Goal: Transaction & Acquisition: Purchase product/service

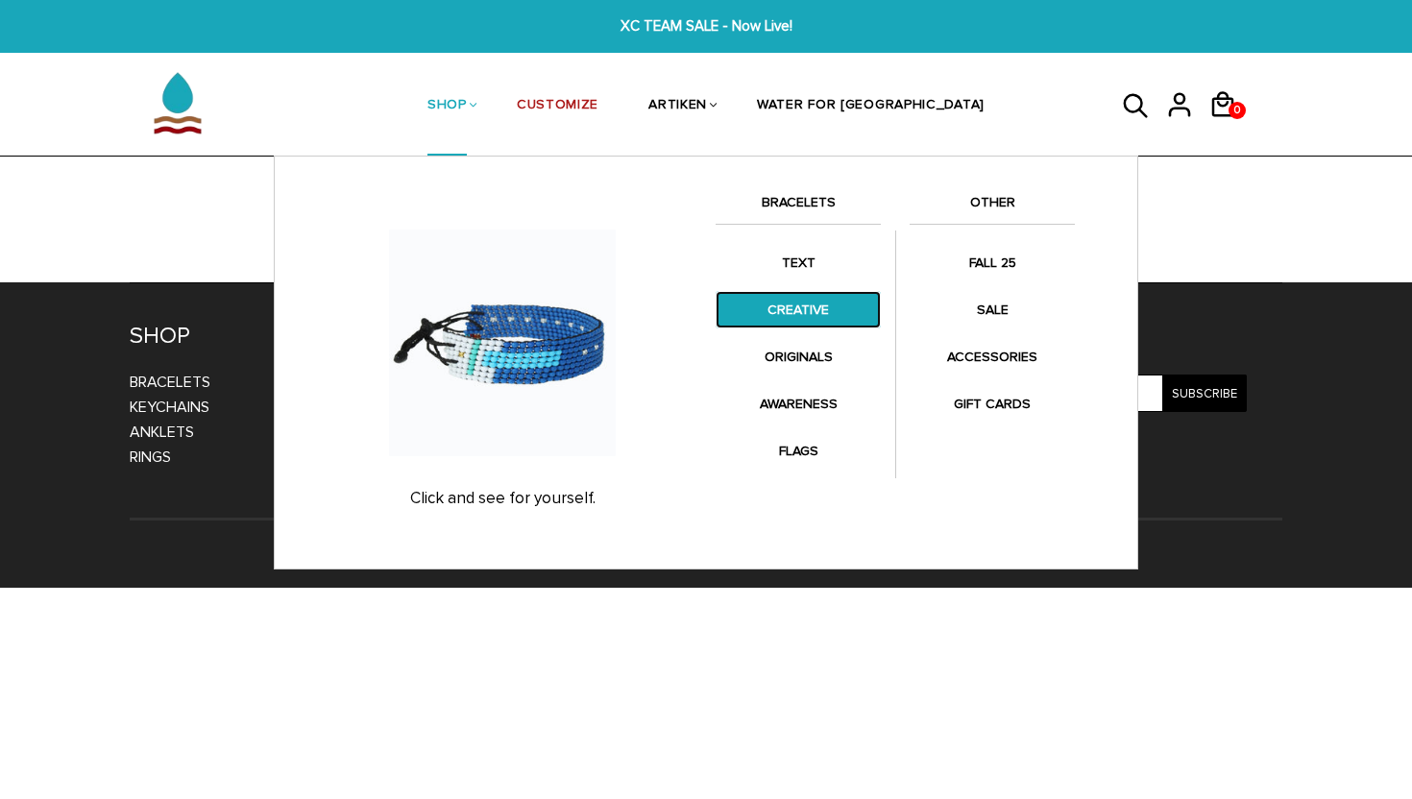
click at [821, 301] on link "CREATIVE" at bounding box center [797, 309] width 165 height 37
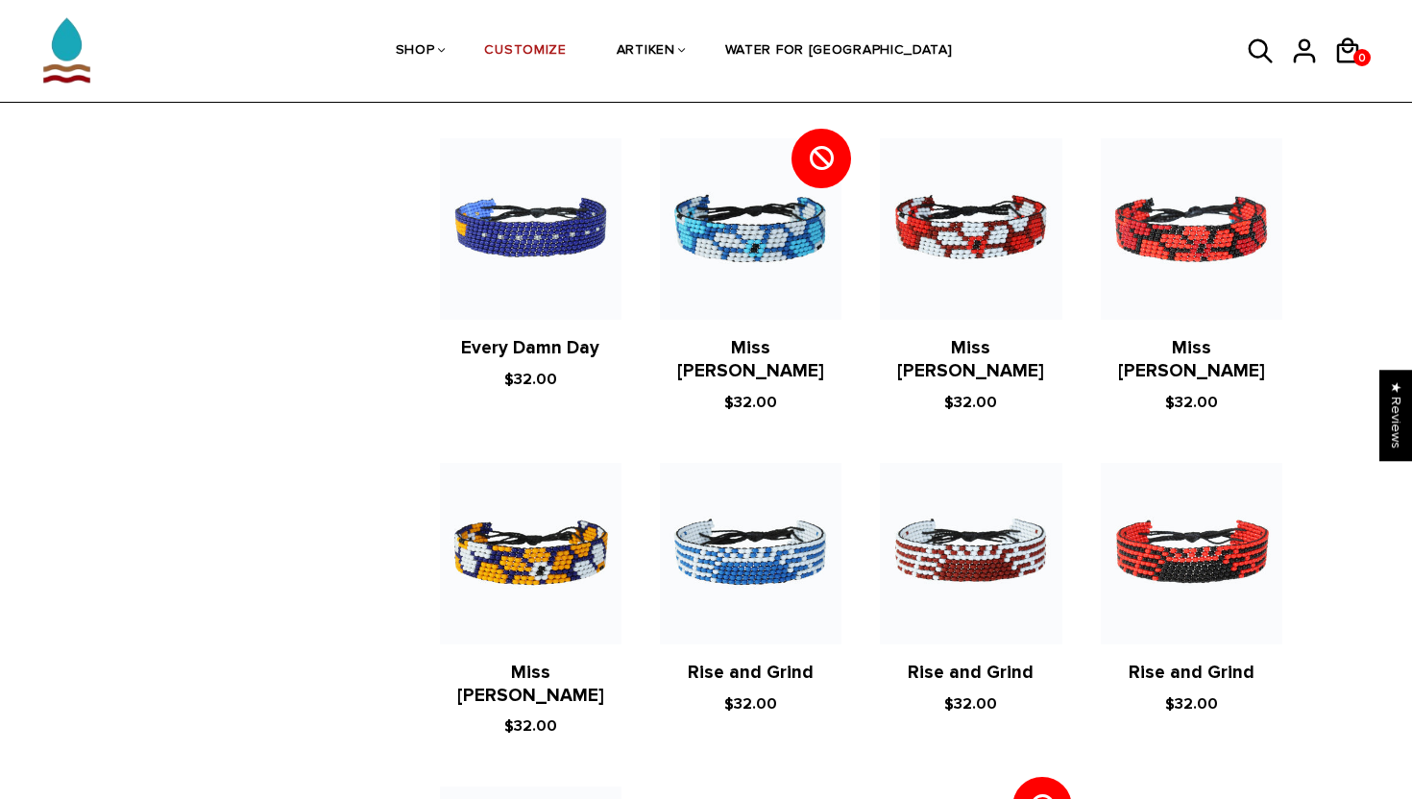
scroll to position [1278, 0]
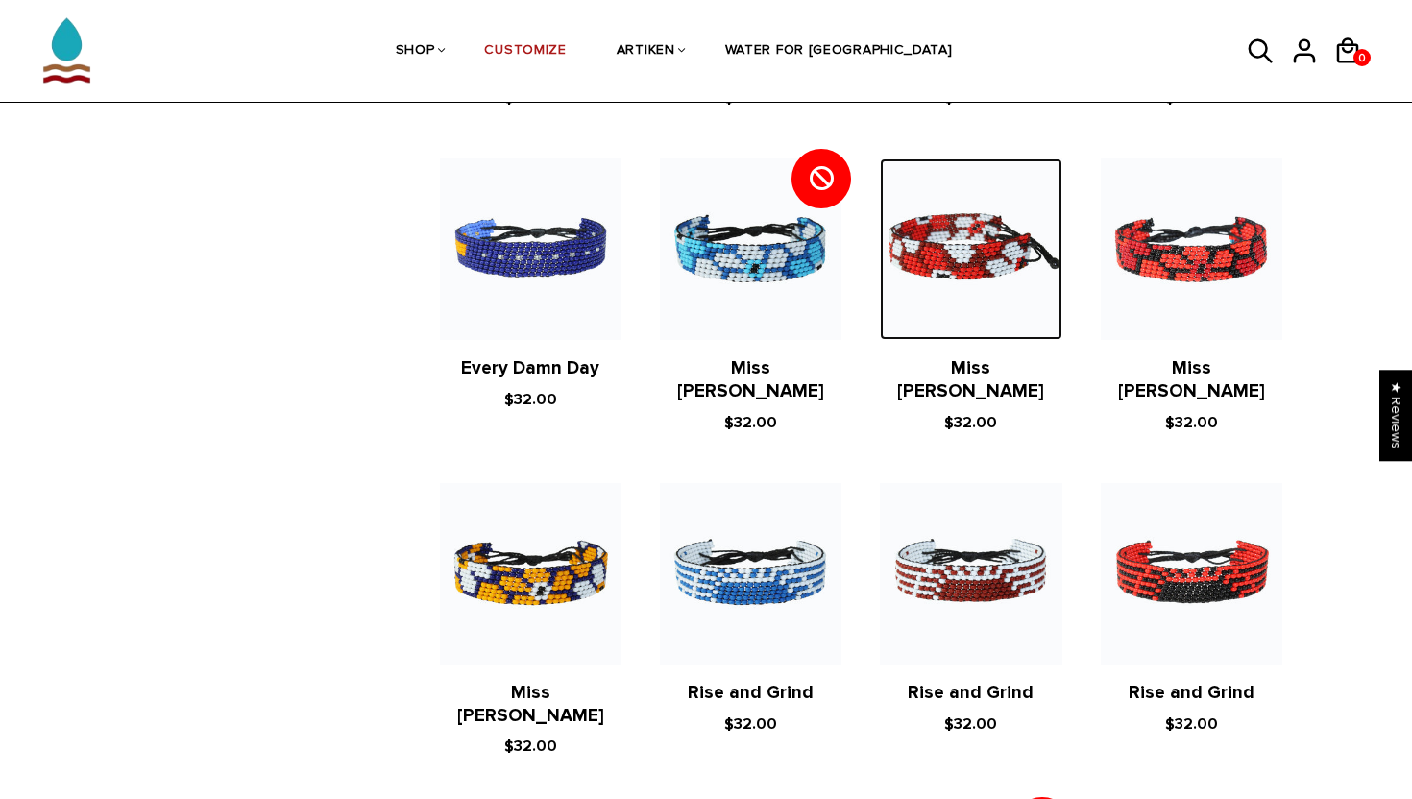
click at [996, 230] on img at bounding box center [970, 248] width 181 height 181
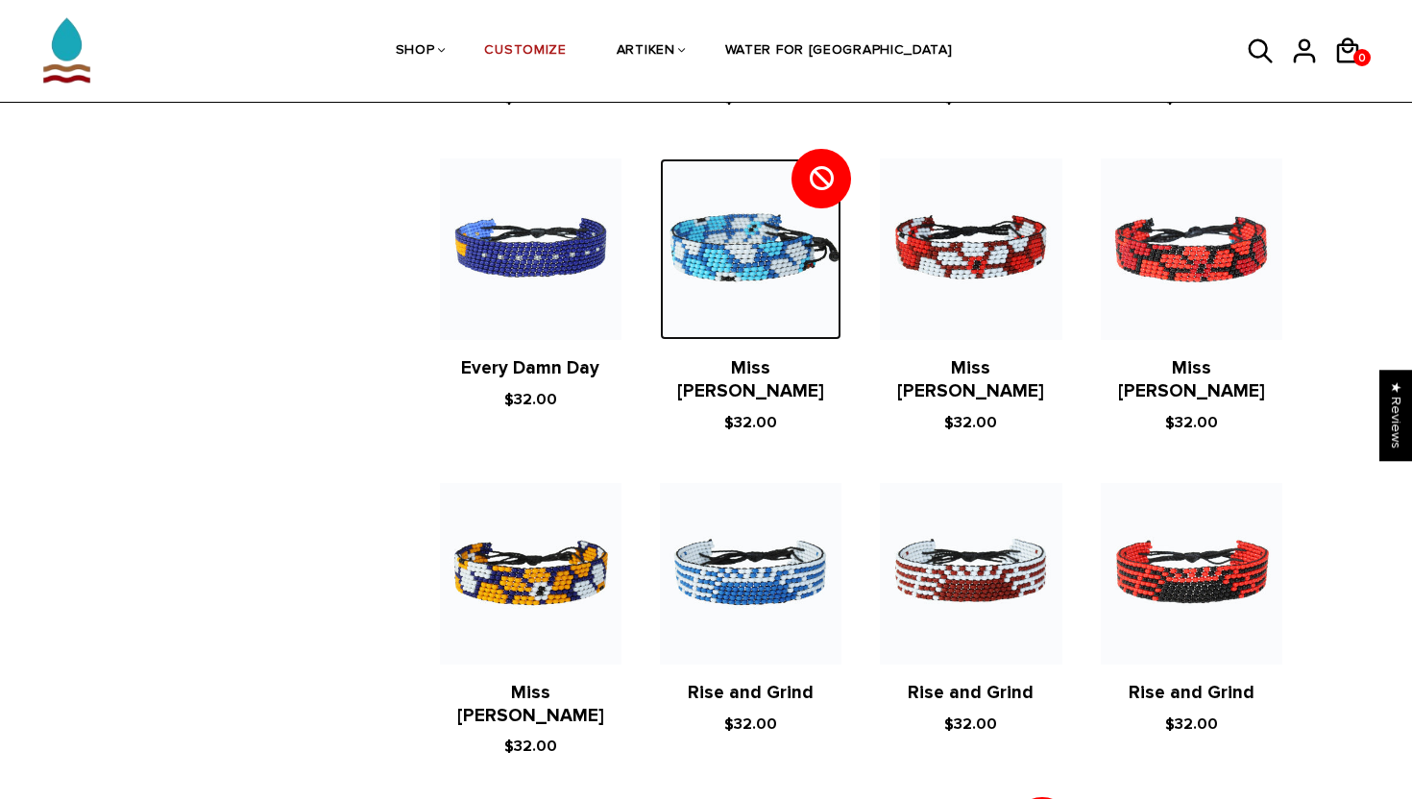
click at [802, 273] on img at bounding box center [750, 248] width 181 height 181
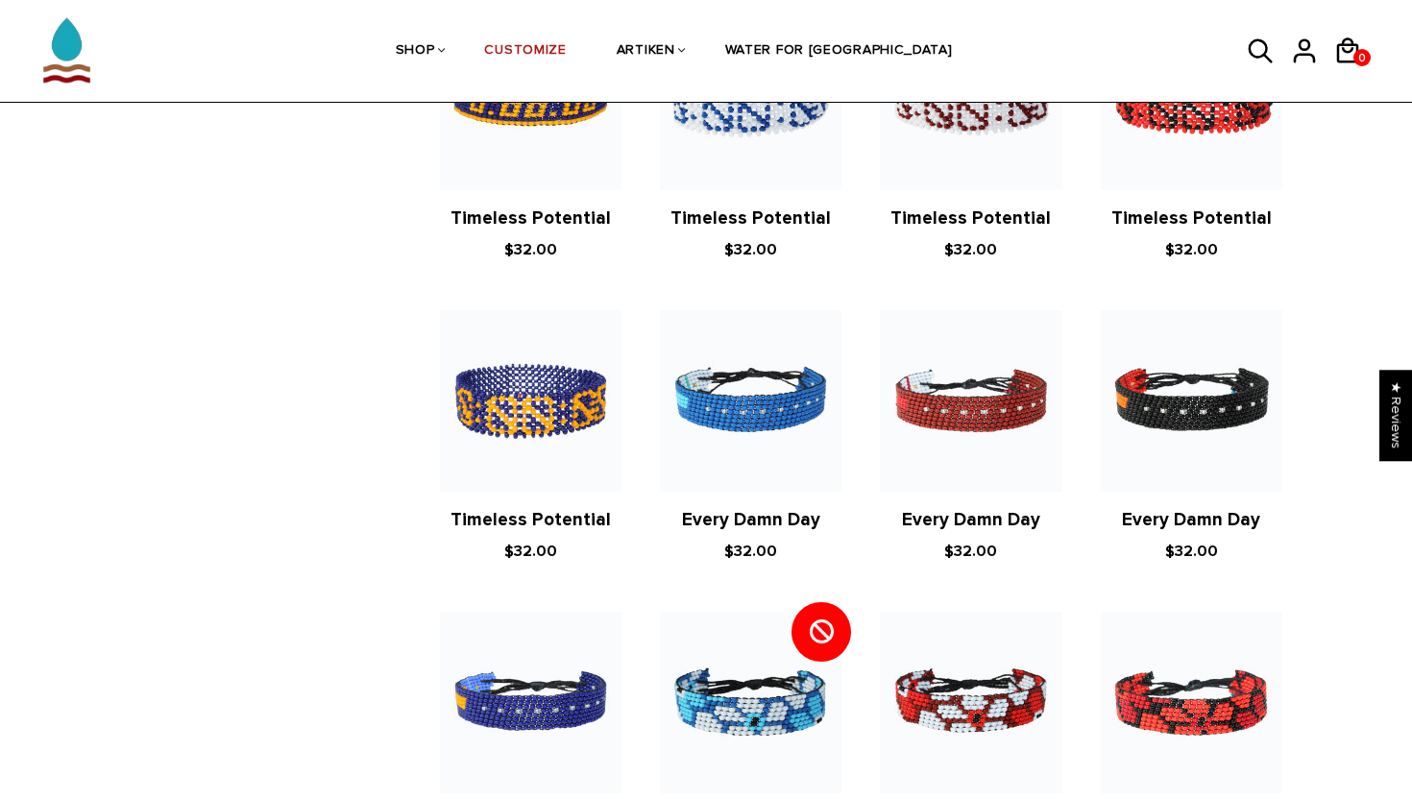
scroll to position [898, 0]
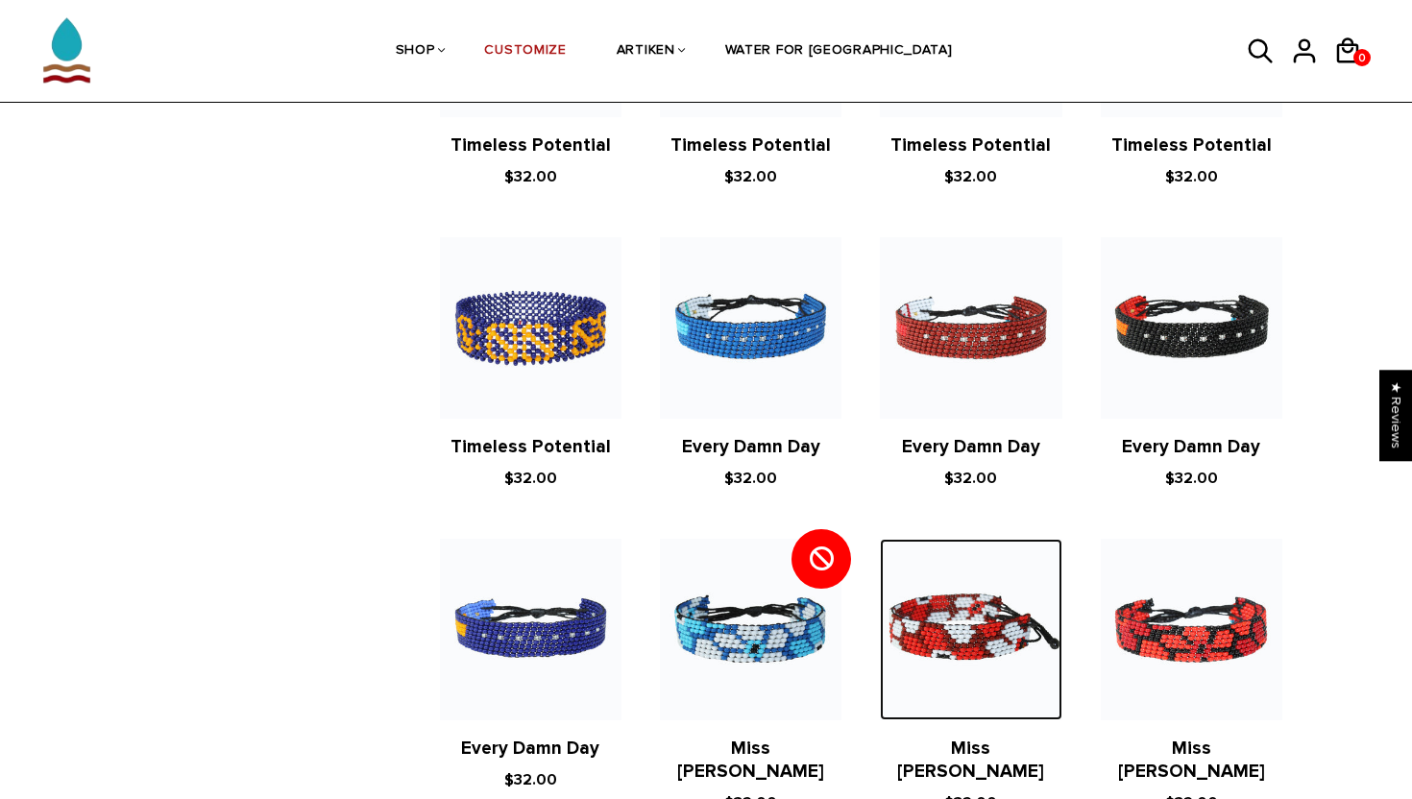
click at [966, 637] on img at bounding box center [970, 629] width 181 height 181
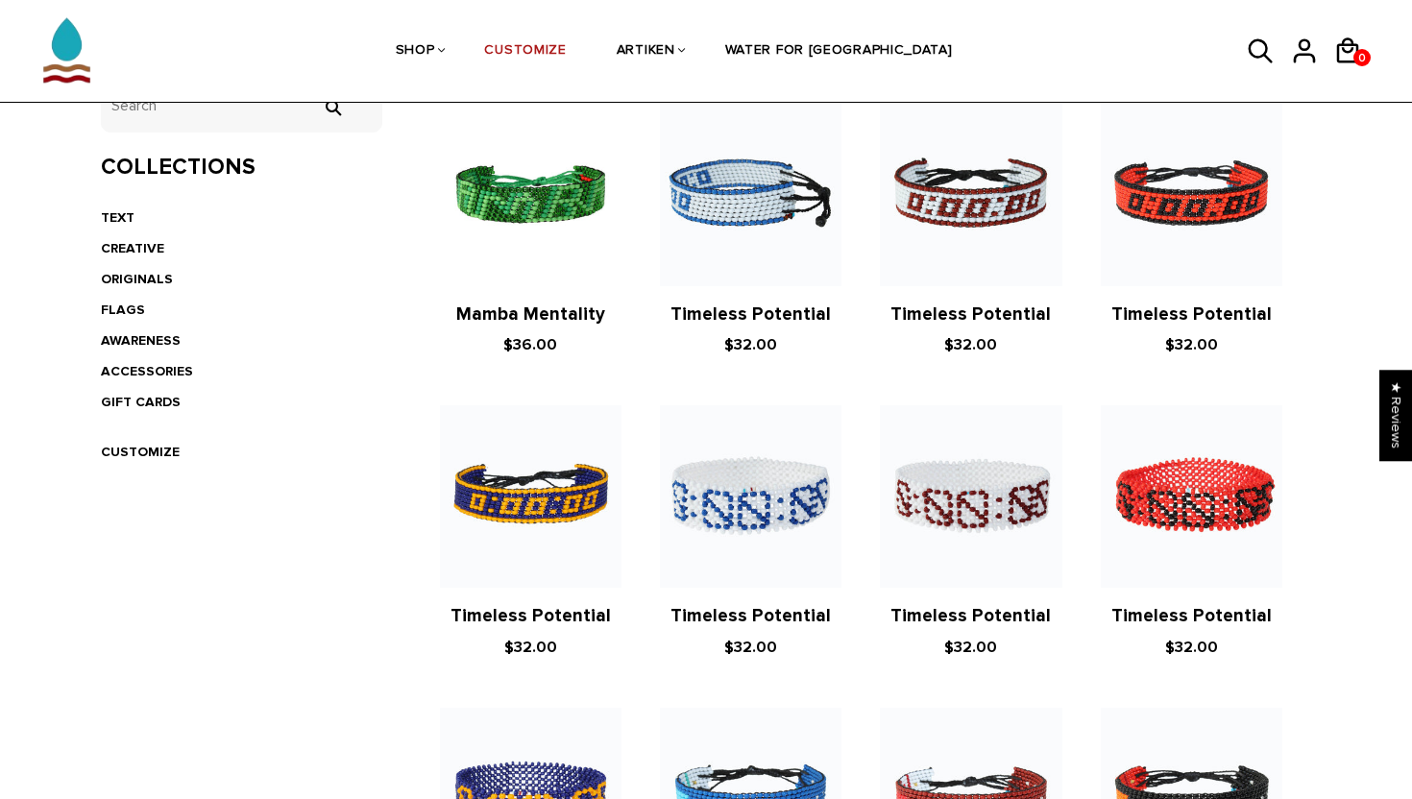
scroll to position [1052, 0]
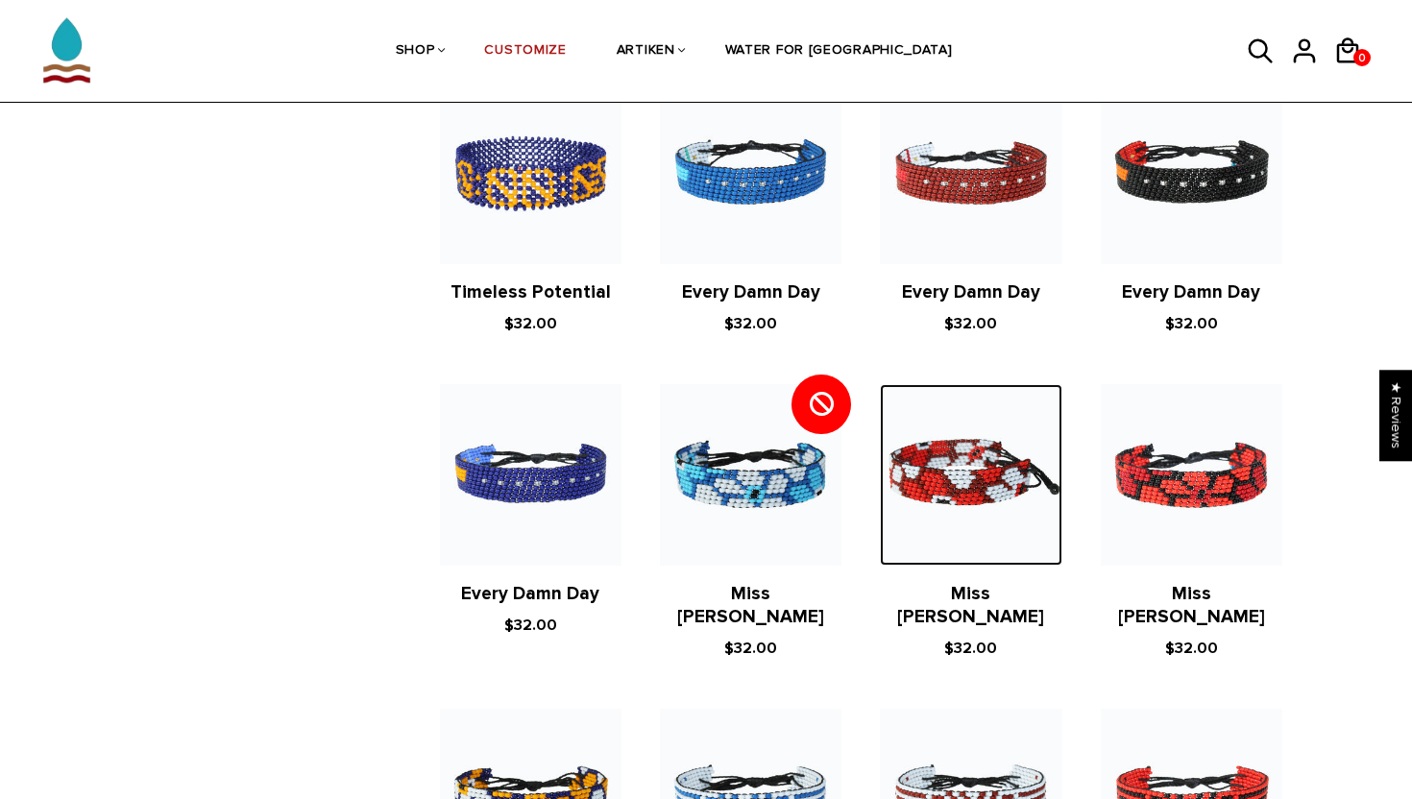
click at [983, 553] on img at bounding box center [970, 474] width 181 height 181
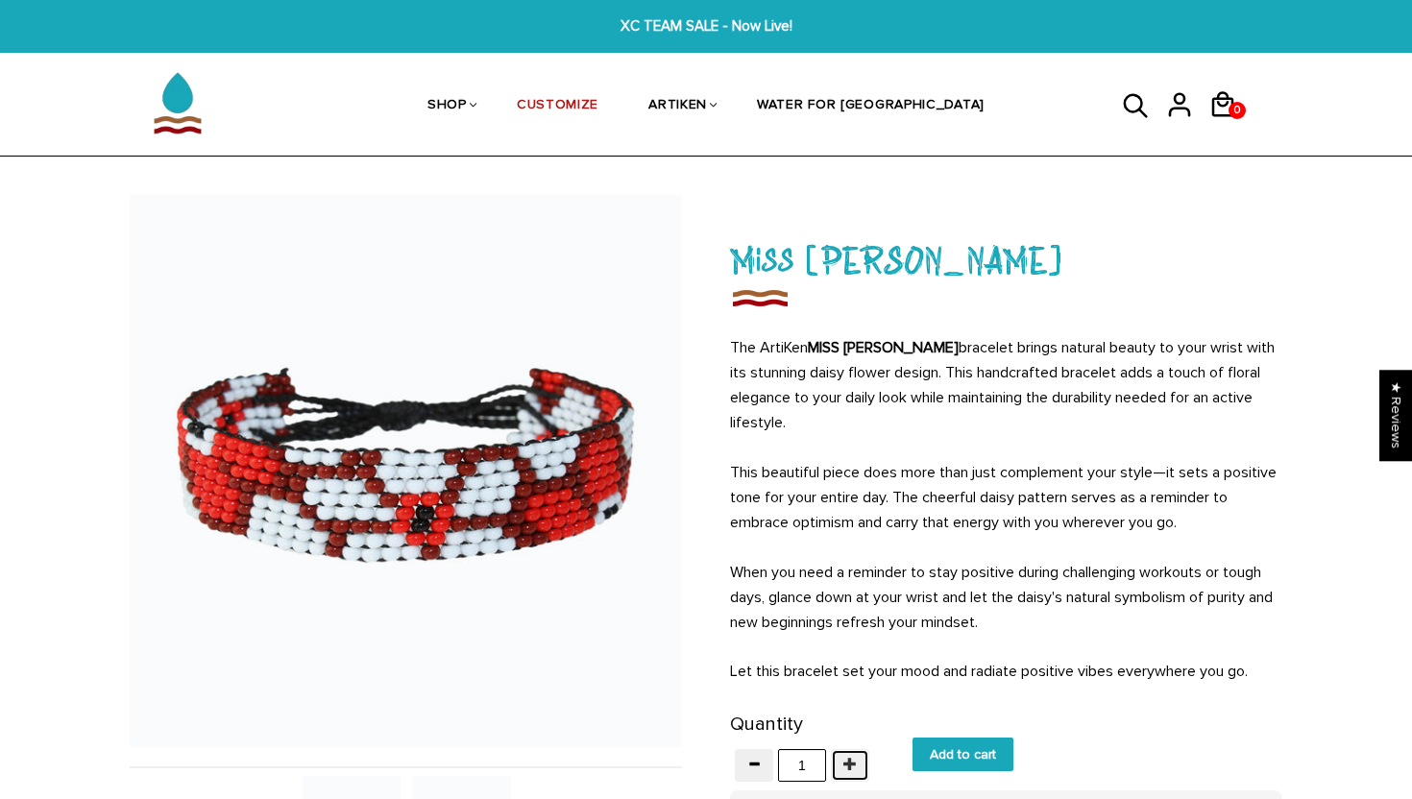
click at [849, 759] on span "button" at bounding box center [849, 763] width 13 height 13
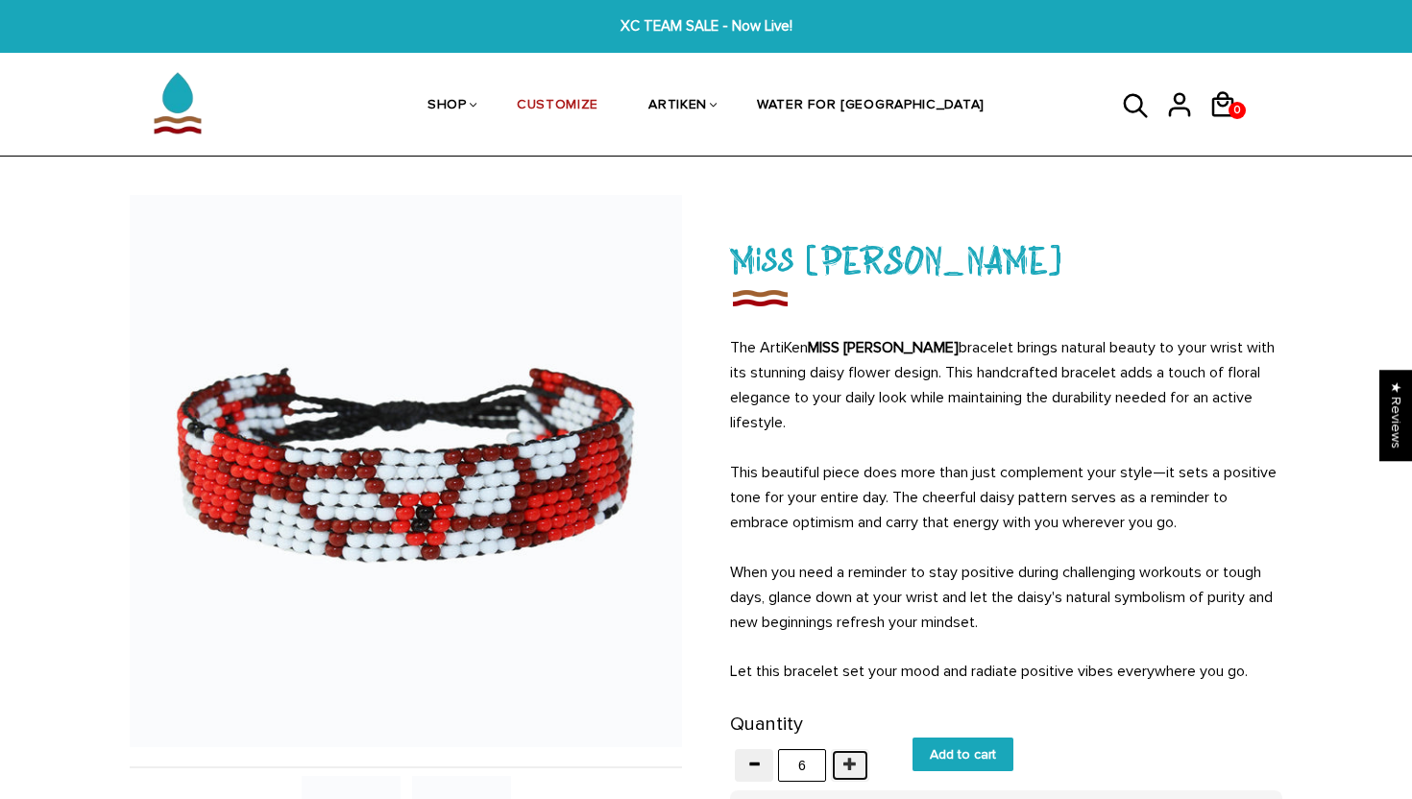
click at [849, 759] on span "button" at bounding box center [849, 763] width 13 height 13
click at [849, 757] on span "button" at bounding box center [849, 763] width 13 height 13
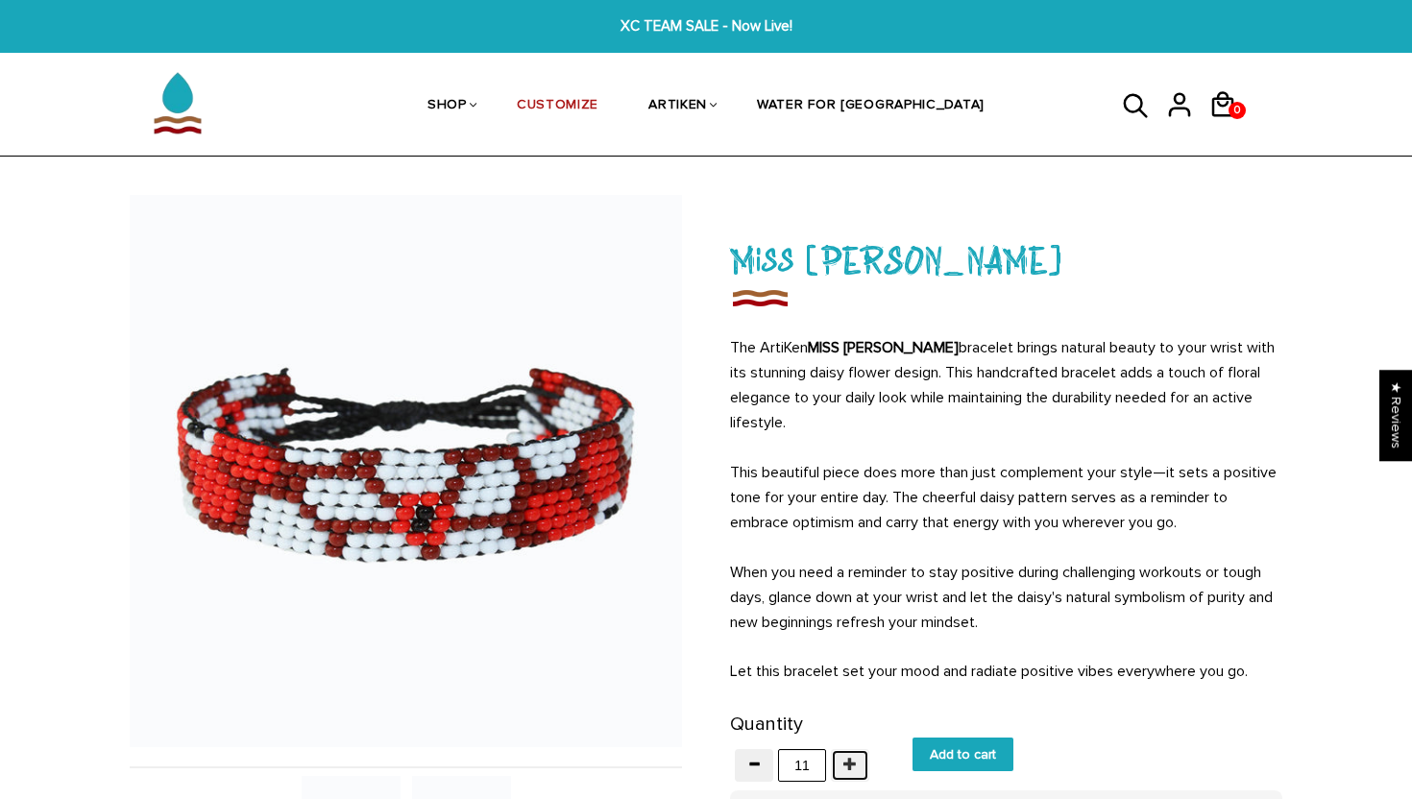
click at [849, 757] on span "button" at bounding box center [849, 763] width 13 height 13
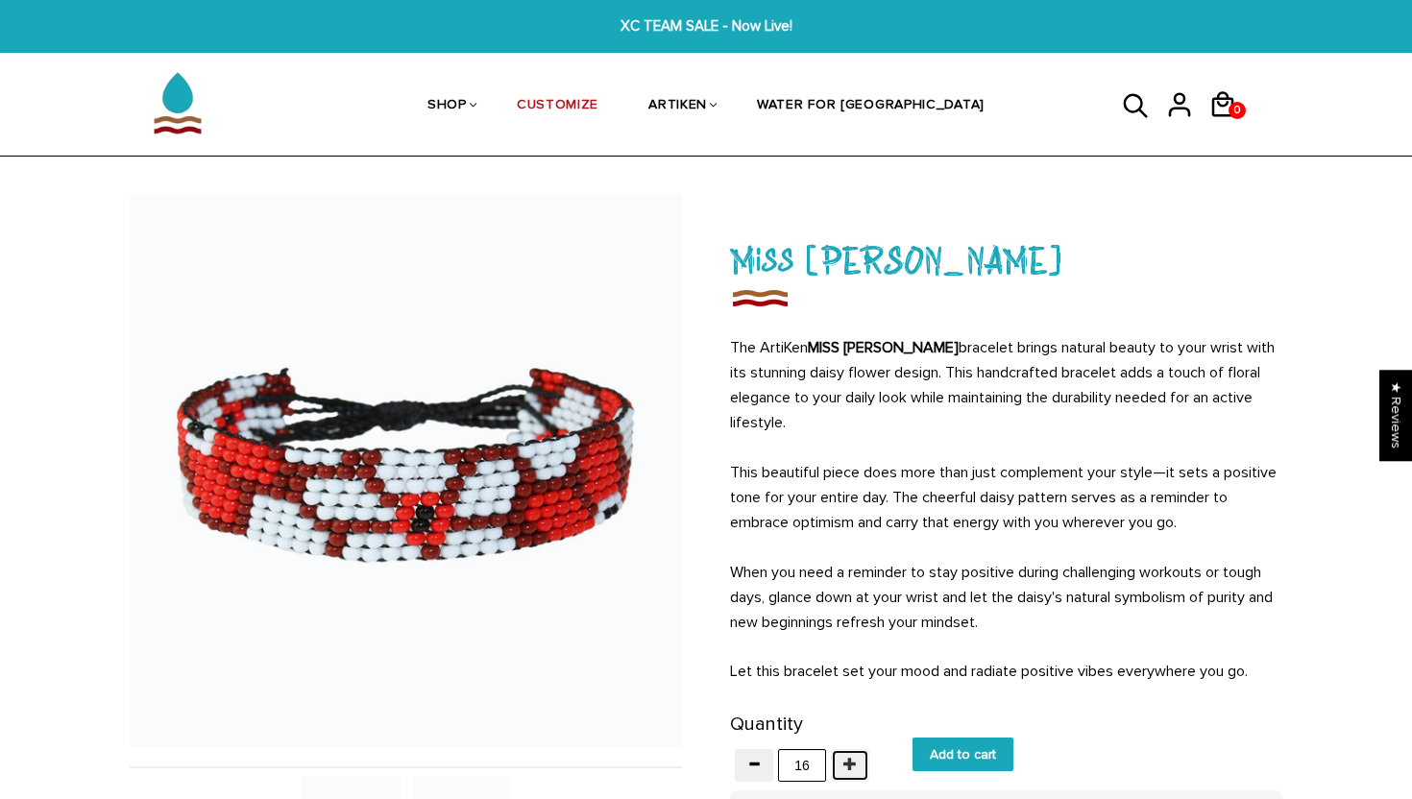
click at [849, 757] on span "button" at bounding box center [849, 763] width 13 height 13
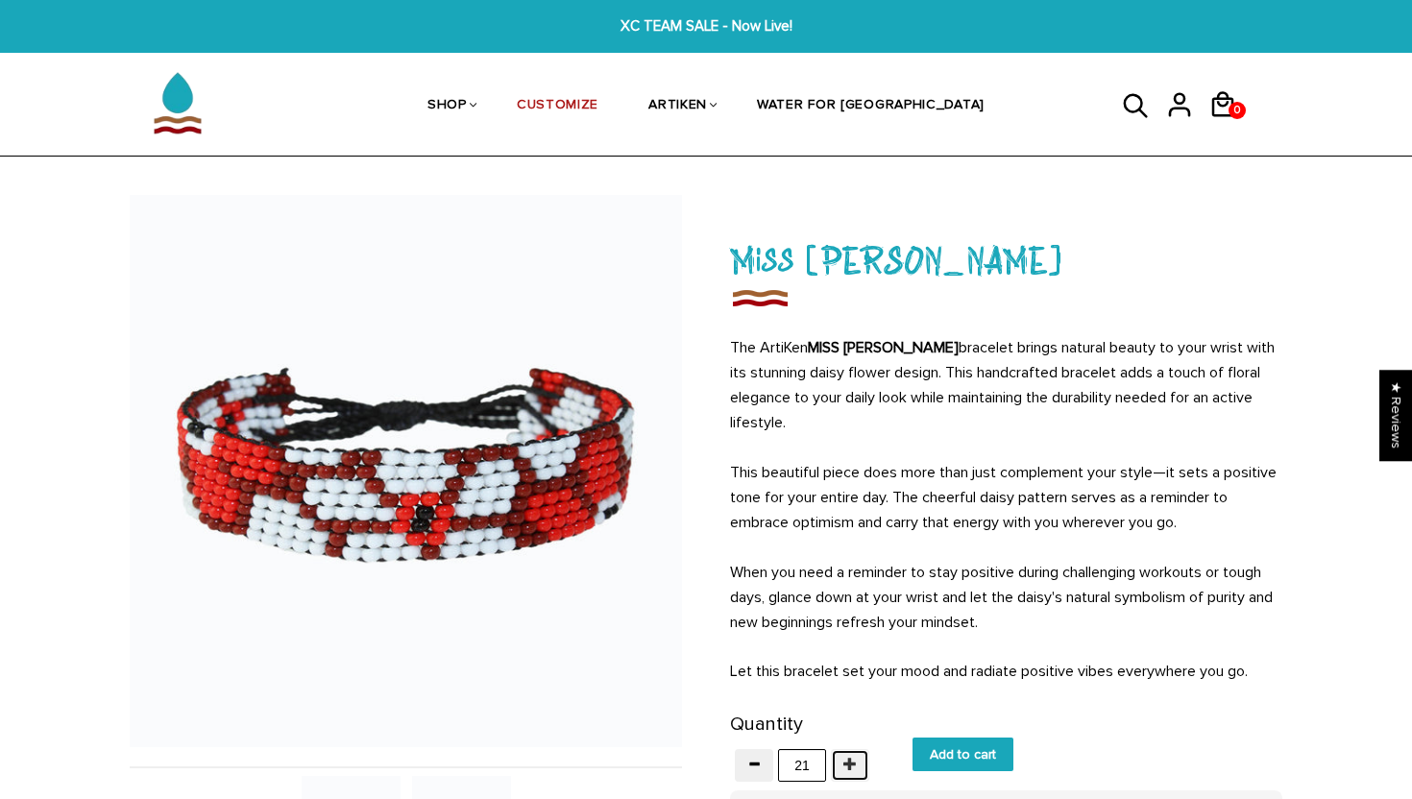
click at [849, 757] on span "button" at bounding box center [849, 763] width 13 height 13
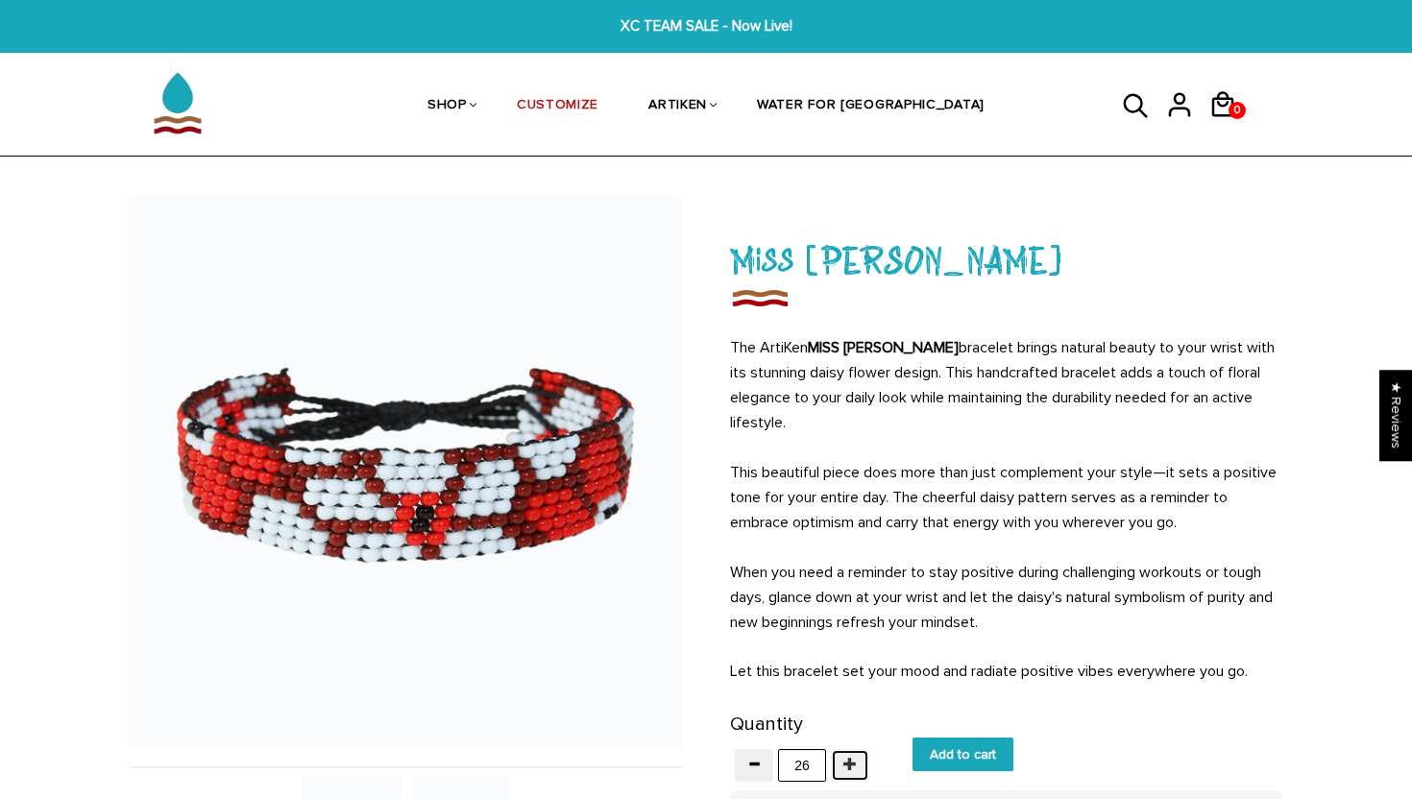
click at [849, 757] on span "button" at bounding box center [849, 763] width 13 height 13
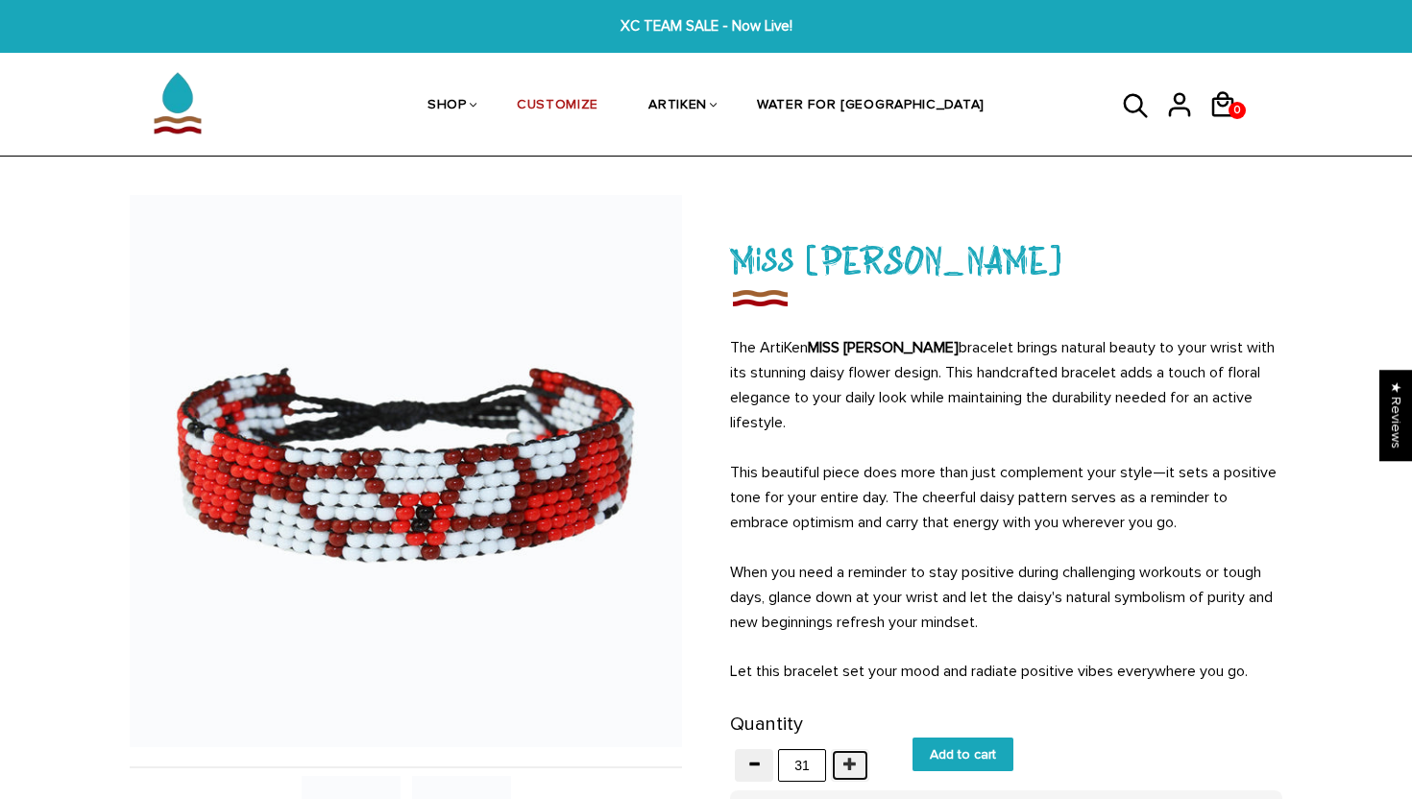
click at [849, 757] on span "button" at bounding box center [849, 763] width 13 height 13
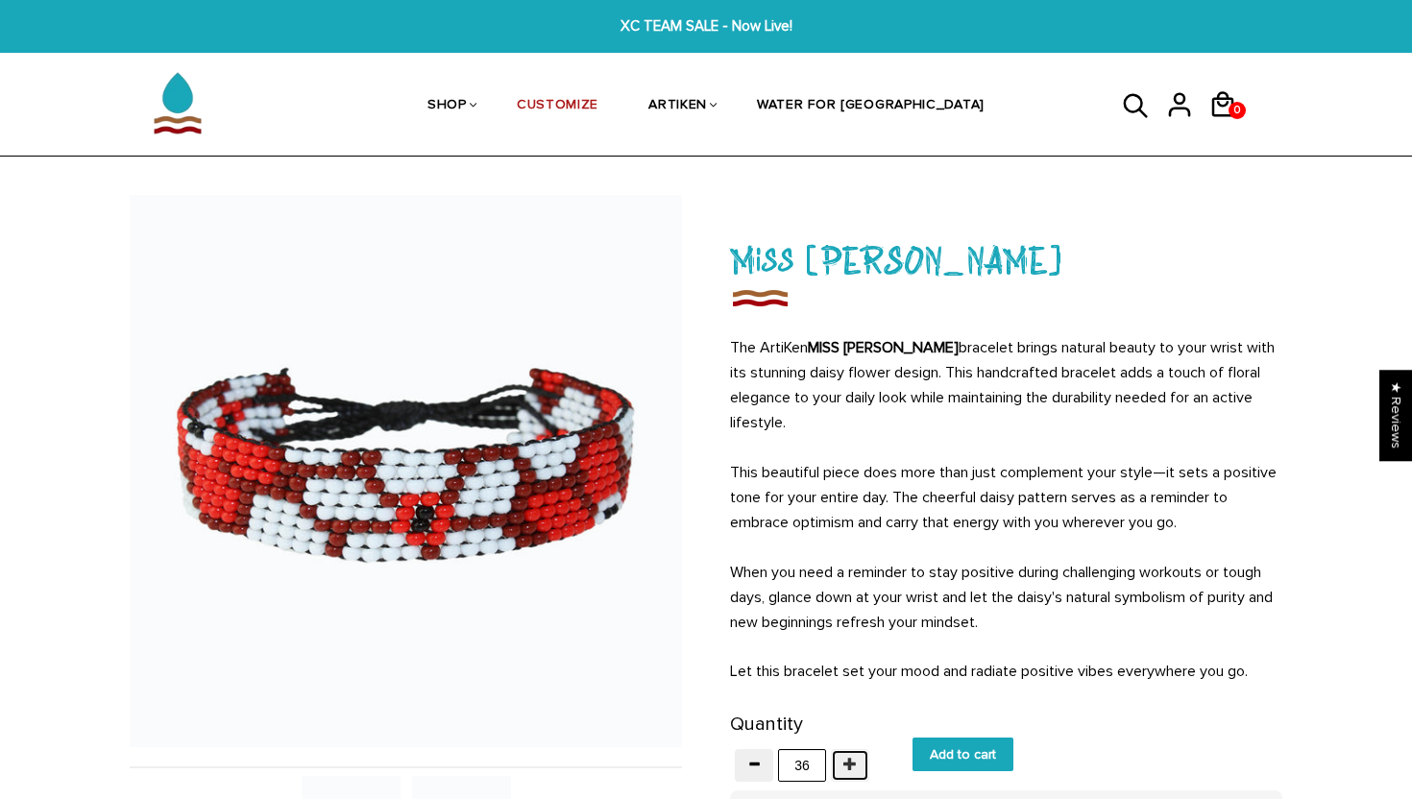
click at [849, 757] on span "button" at bounding box center [849, 763] width 13 height 13
click at [802, 761] on input "39" at bounding box center [802, 765] width 48 height 33
click at [912, 737] on input "Add to cart" at bounding box center [962, 754] width 101 height 34
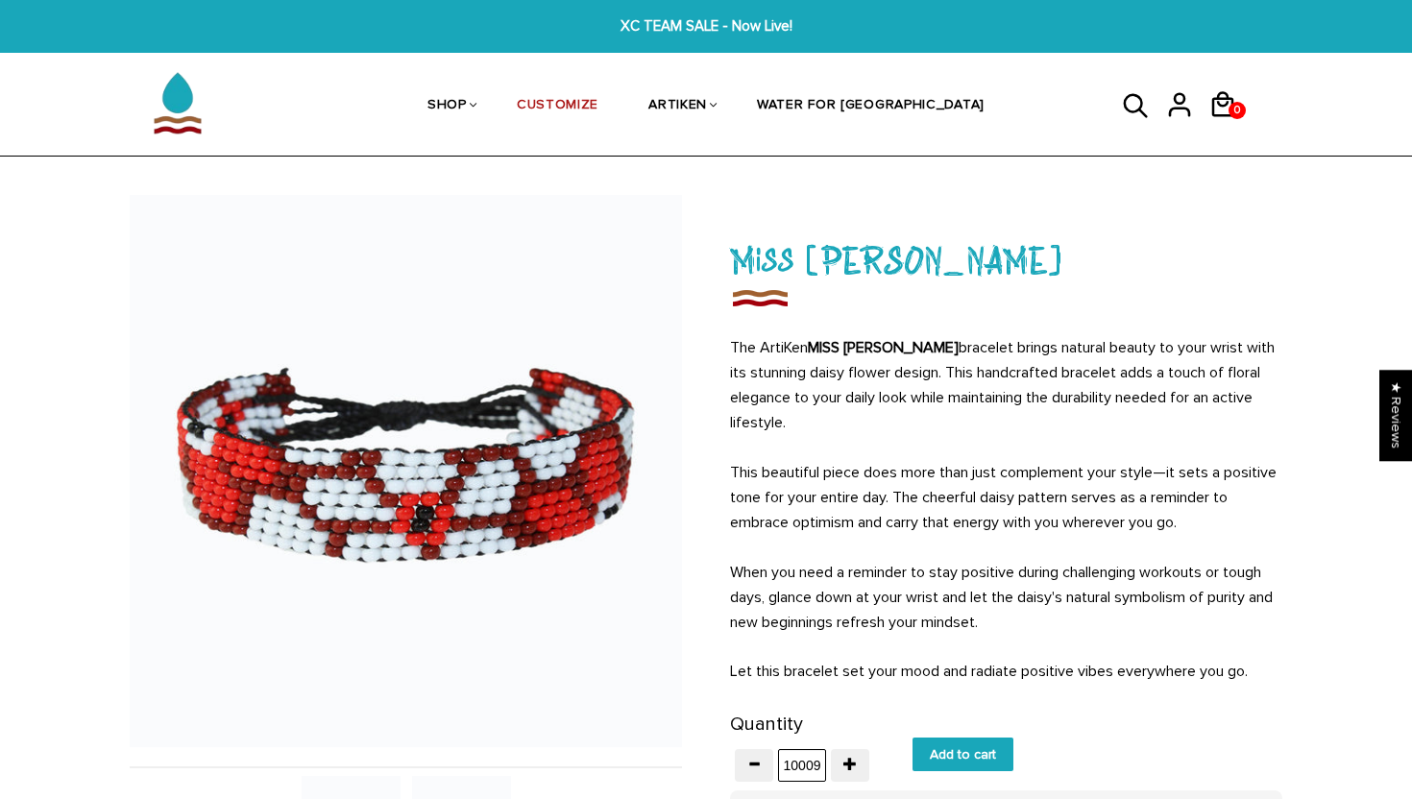
type input "39"
type input "Add to cart"
click at [860, 759] on button "button" at bounding box center [850, 765] width 38 height 33
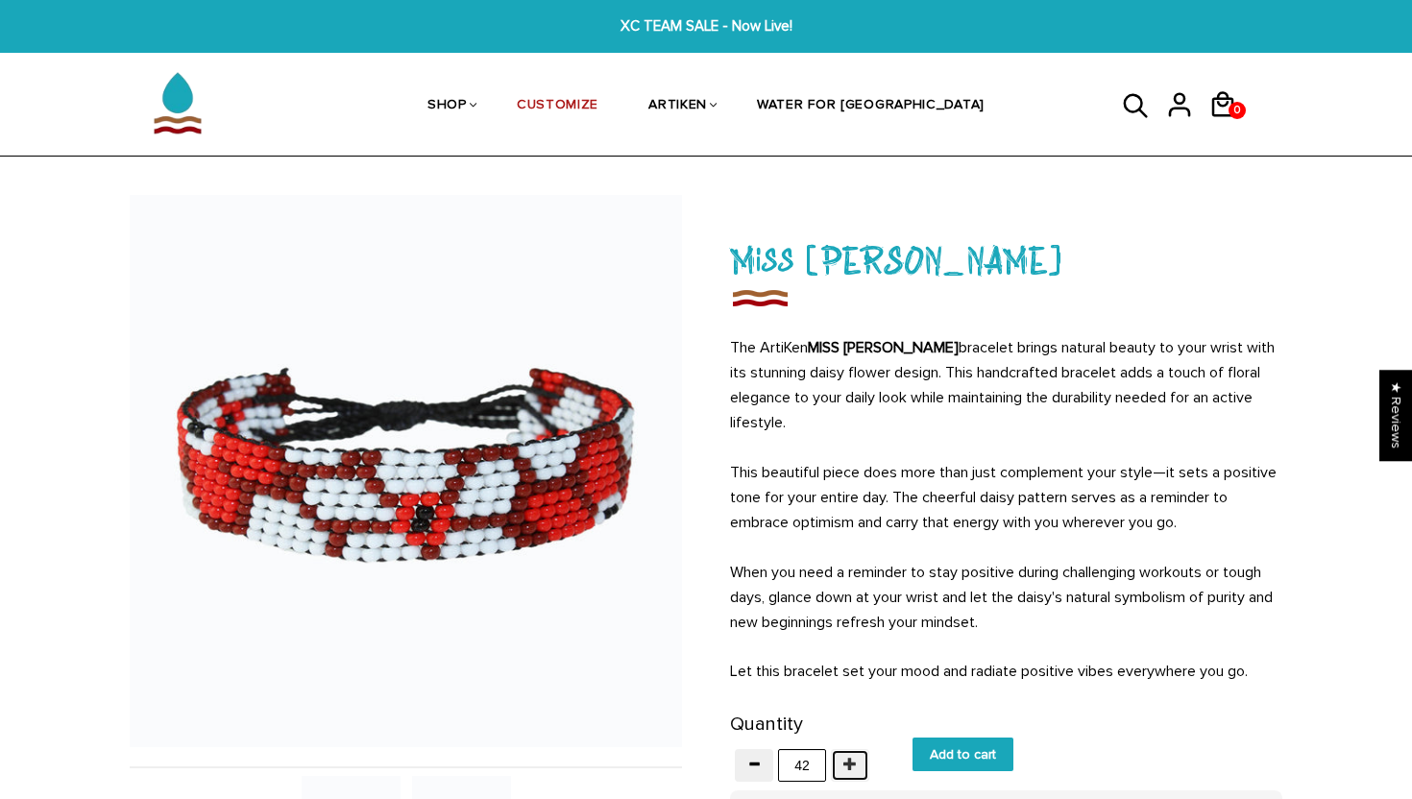
click at [860, 759] on button "button" at bounding box center [850, 765] width 38 height 33
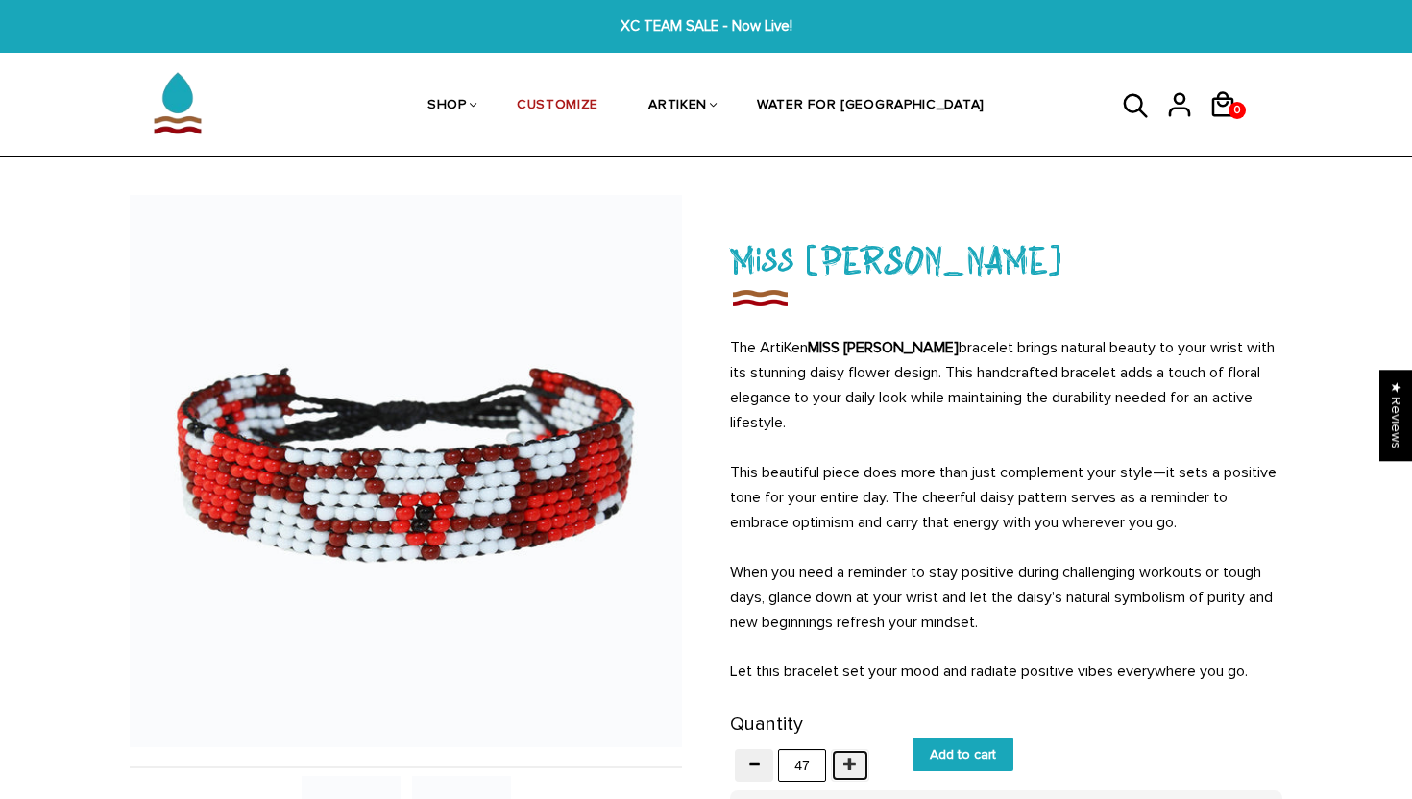
click at [860, 759] on button "button" at bounding box center [850, 765] width 38 height 33
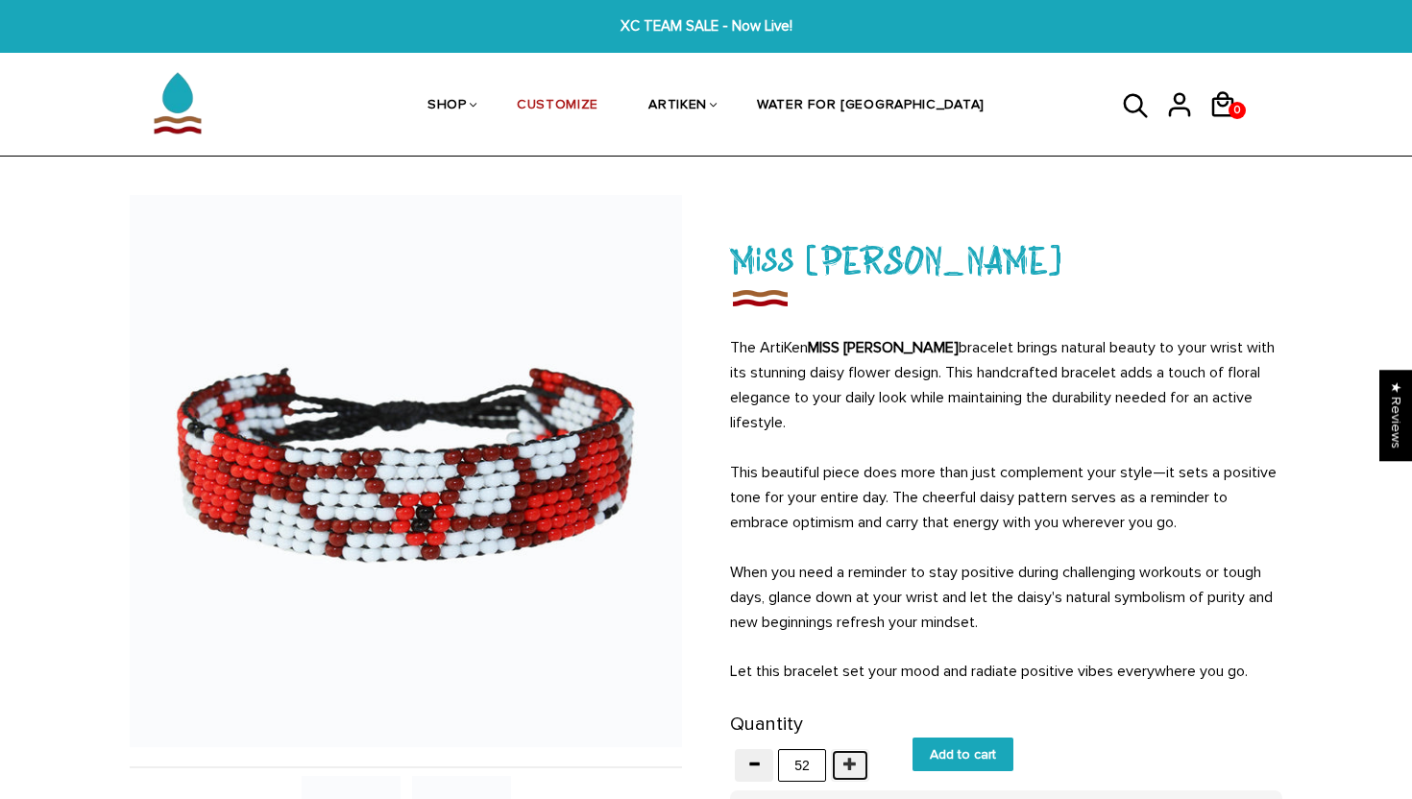
click at [860, 759] on button "button" at bounding box center [850, 765] width 38 height 33
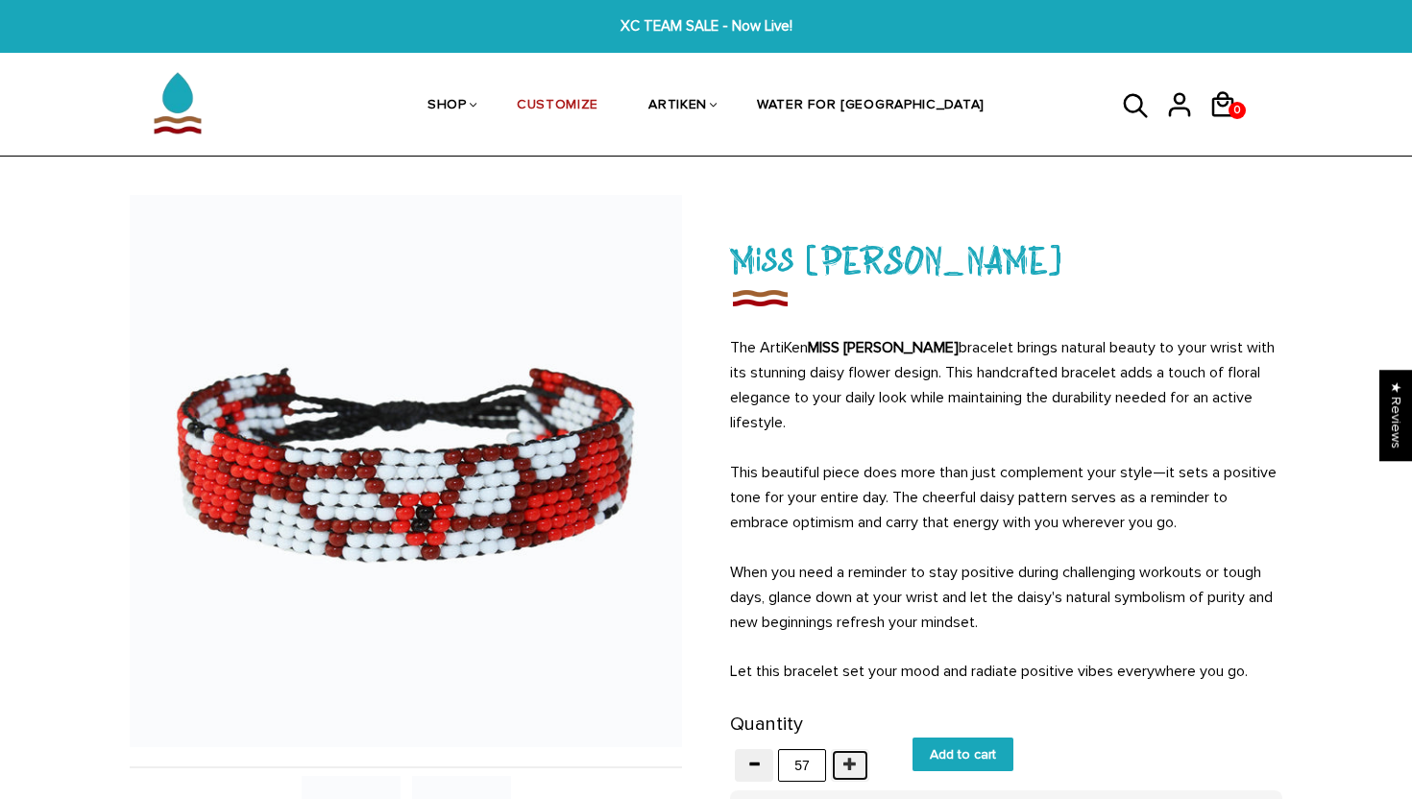
click at [860, 759] on button "button" at bounding box center [850, 765] width 38 height 33
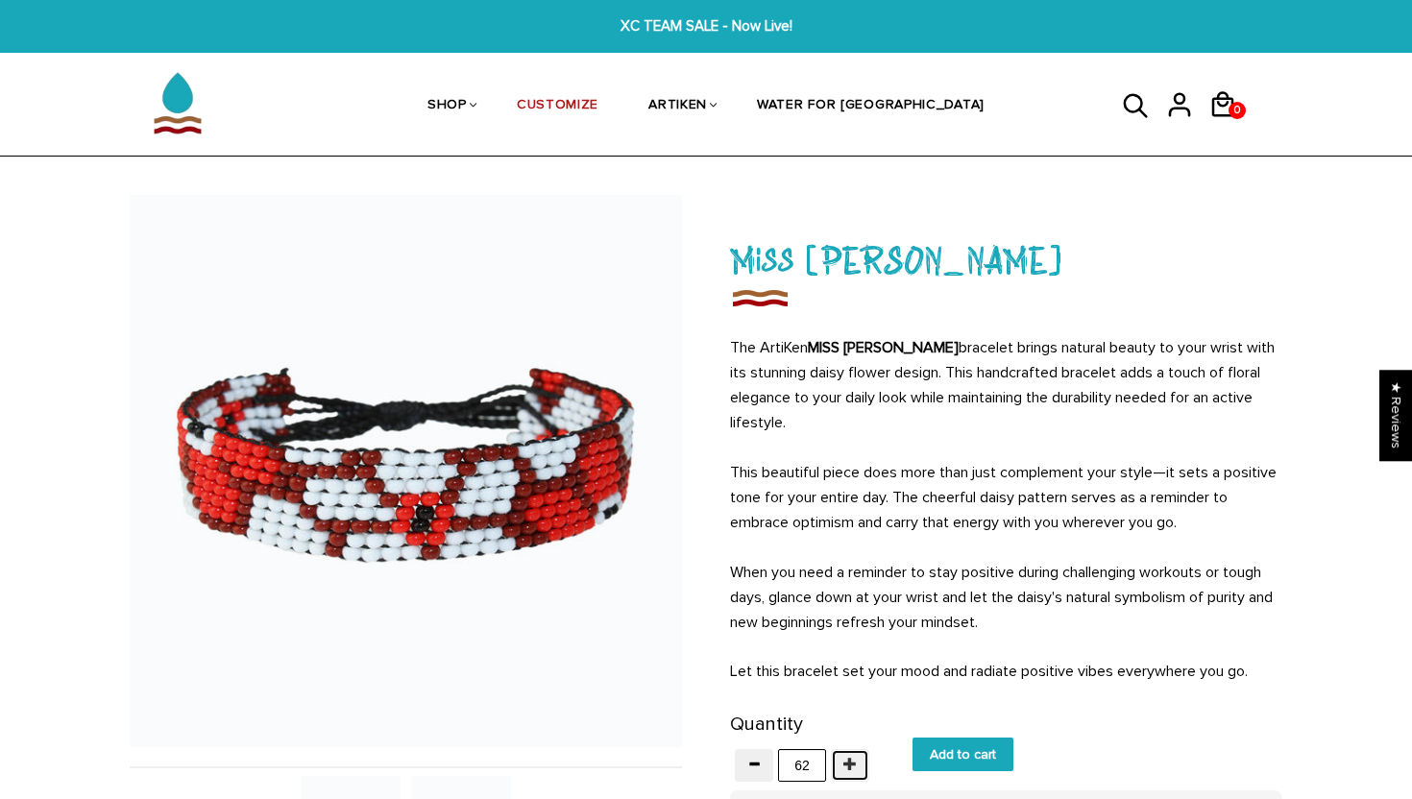
click at [860, 759] on button "button" at bounding box center [850, 765] width 38 height 33
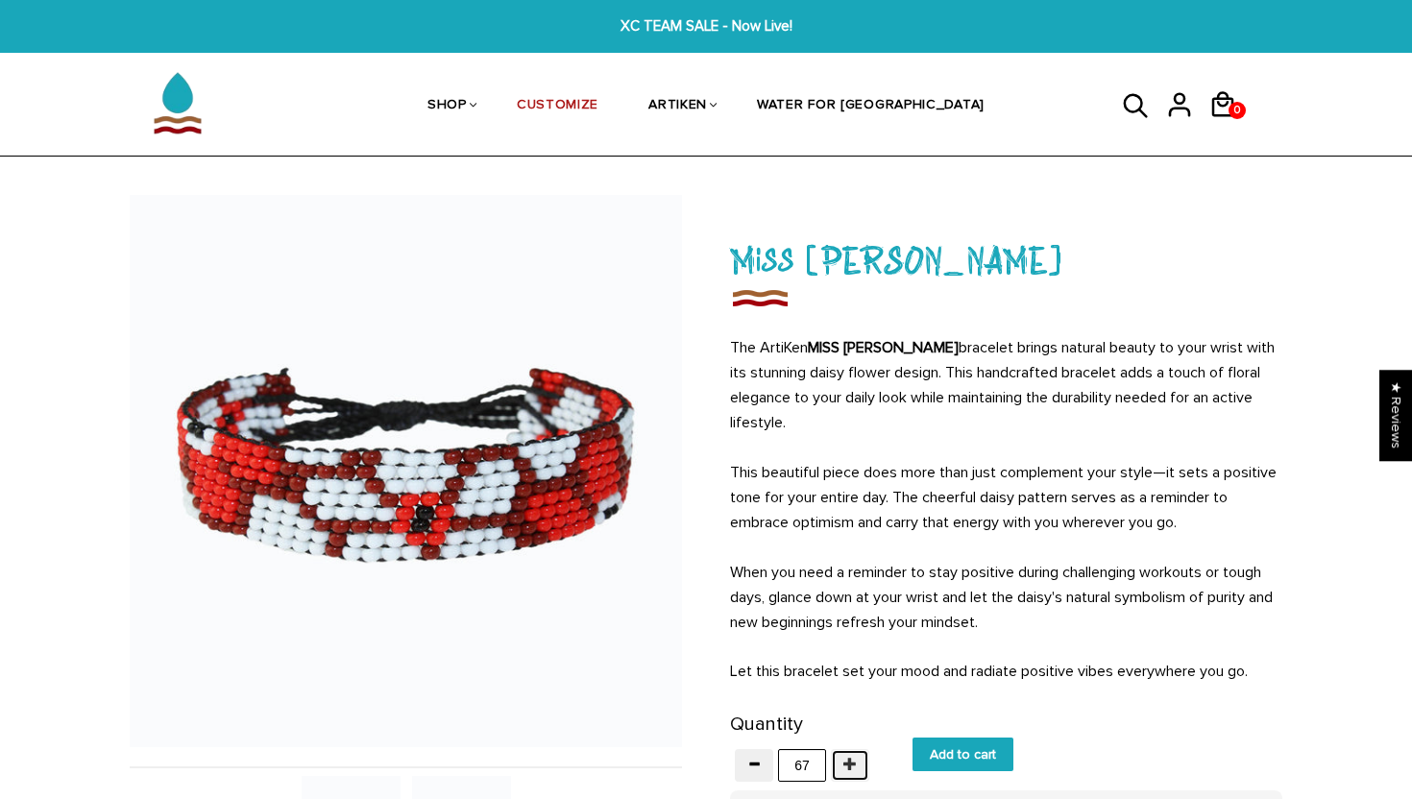
click at [860, 759] on button "button" at bounding box center [850, 765] width 38 height 33
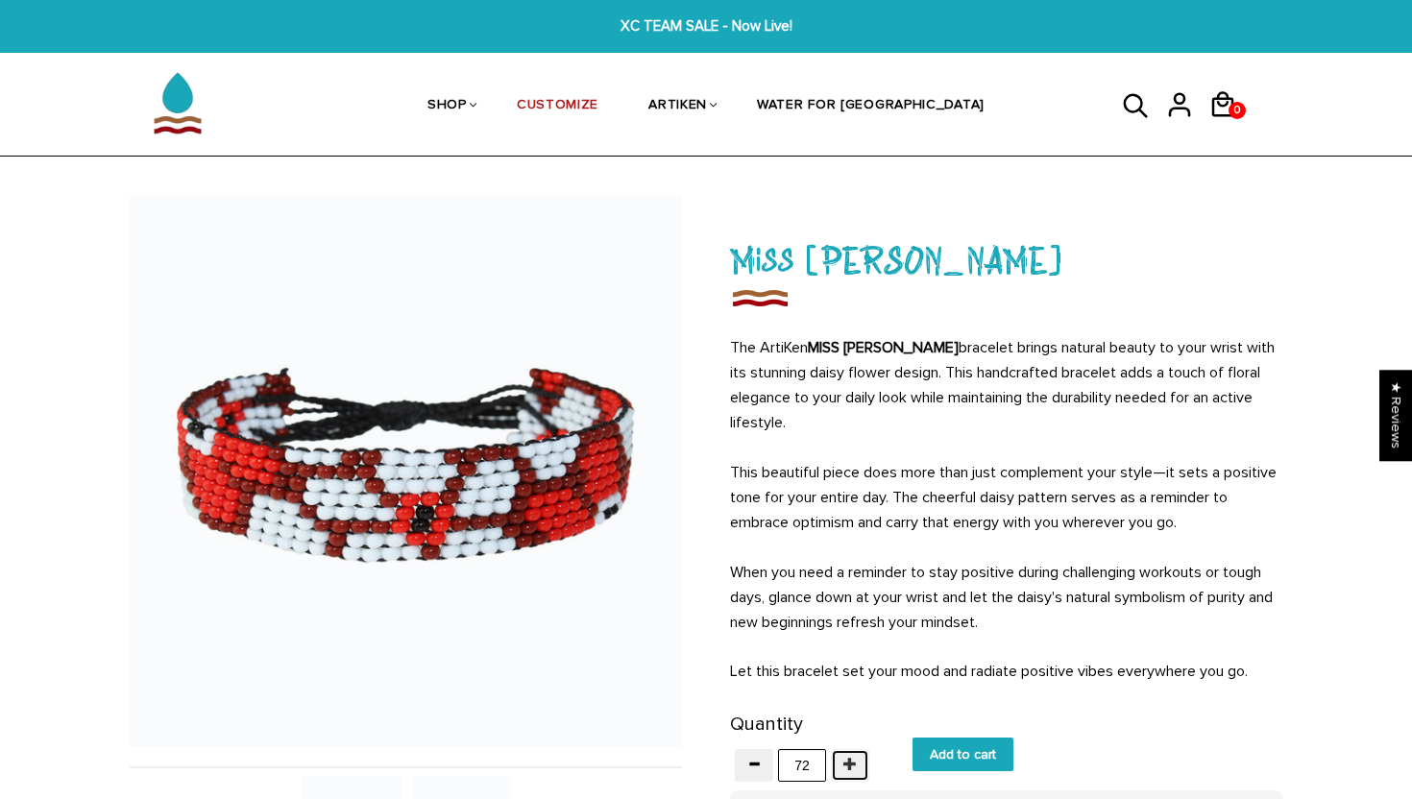
click at [860, 759] on button "button" at bounding box center [850, 765] width 38 height 33
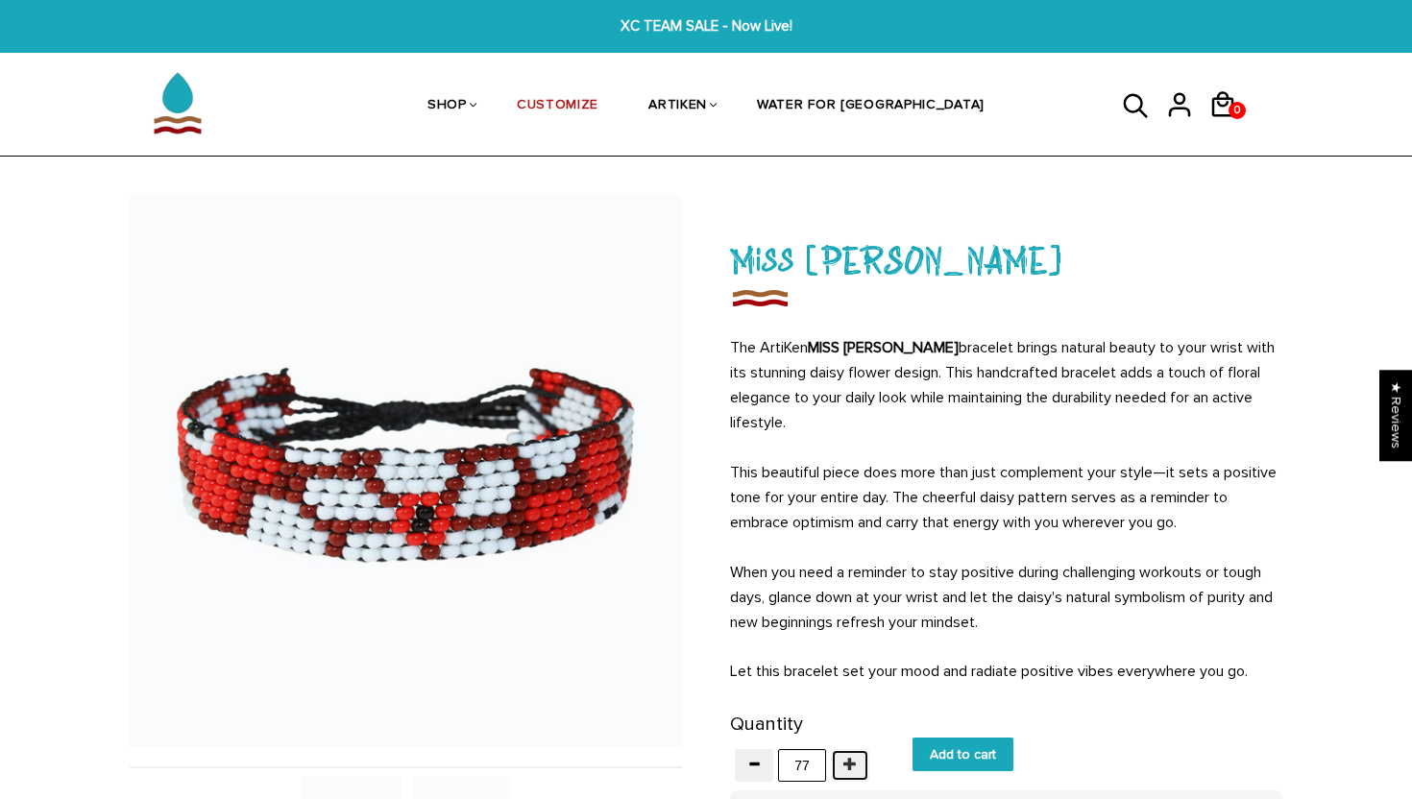
click at [860, 759] on button "button" at bounding box center [850, 765] width 38 height 33
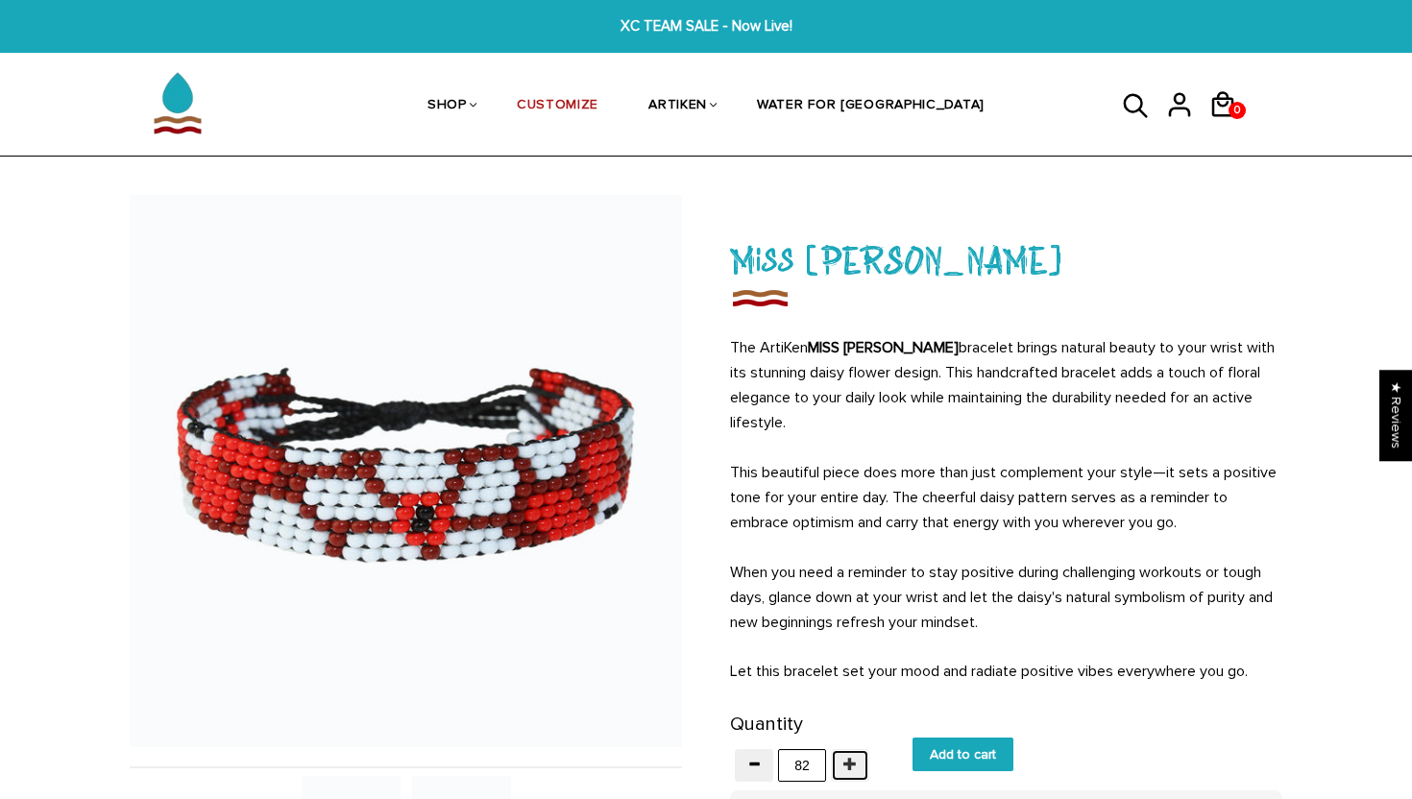
click at [860, 759] on button "button" at bounding box center [850, 765] width 38 height 33
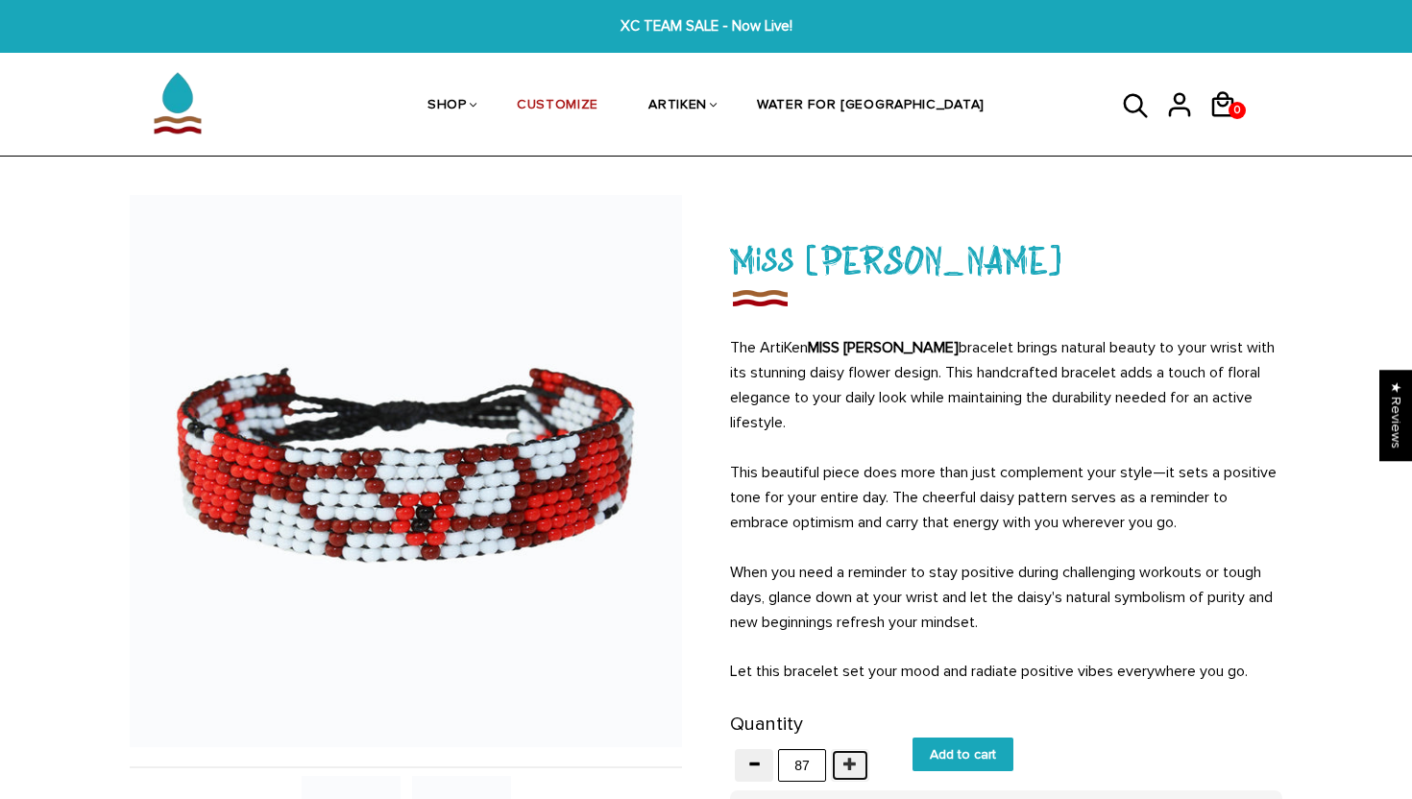
click at [860, 759] on button "button" at bounding box center [850, 765] width 38 height 33
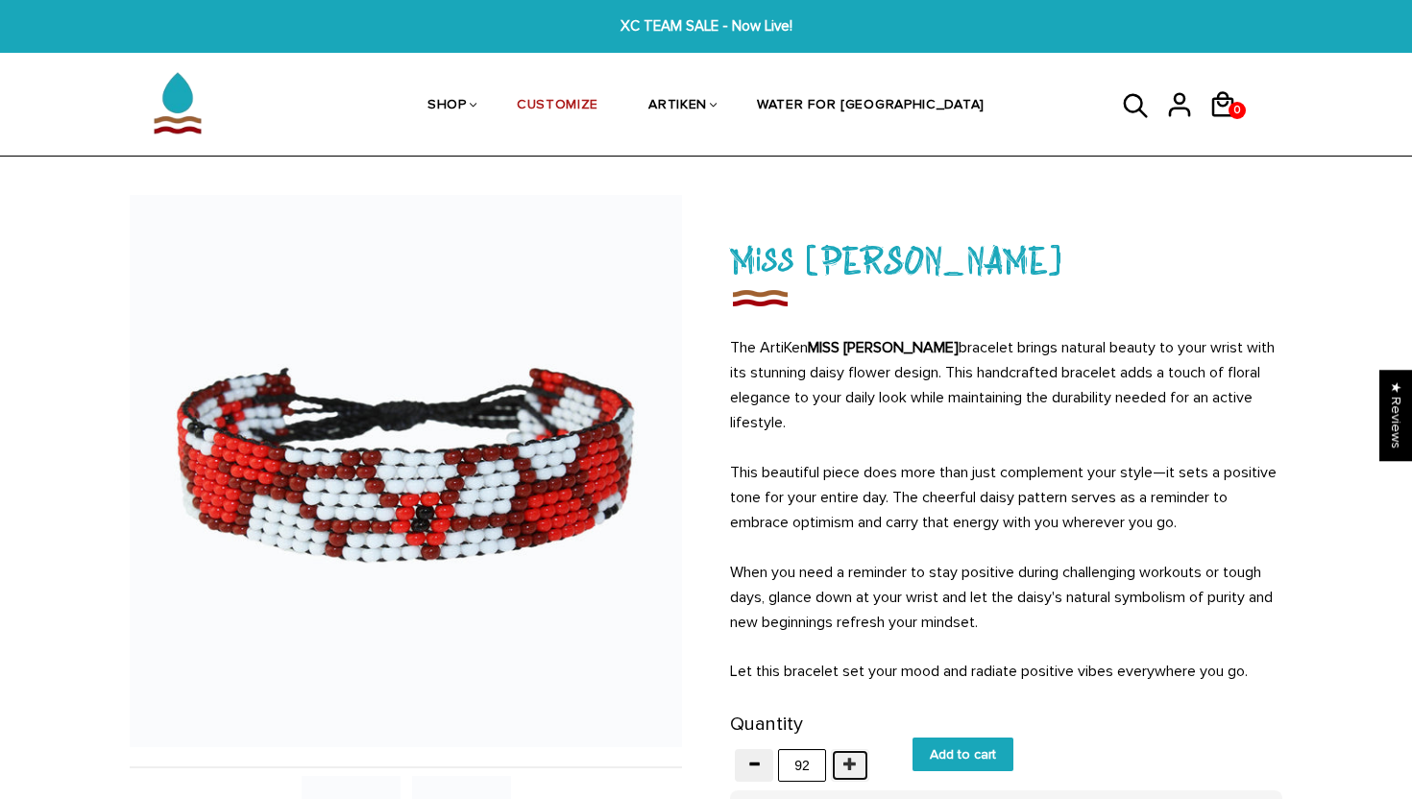
click at [860, 759] on button "button" at bounding box center [850, 765] width 38 height 33
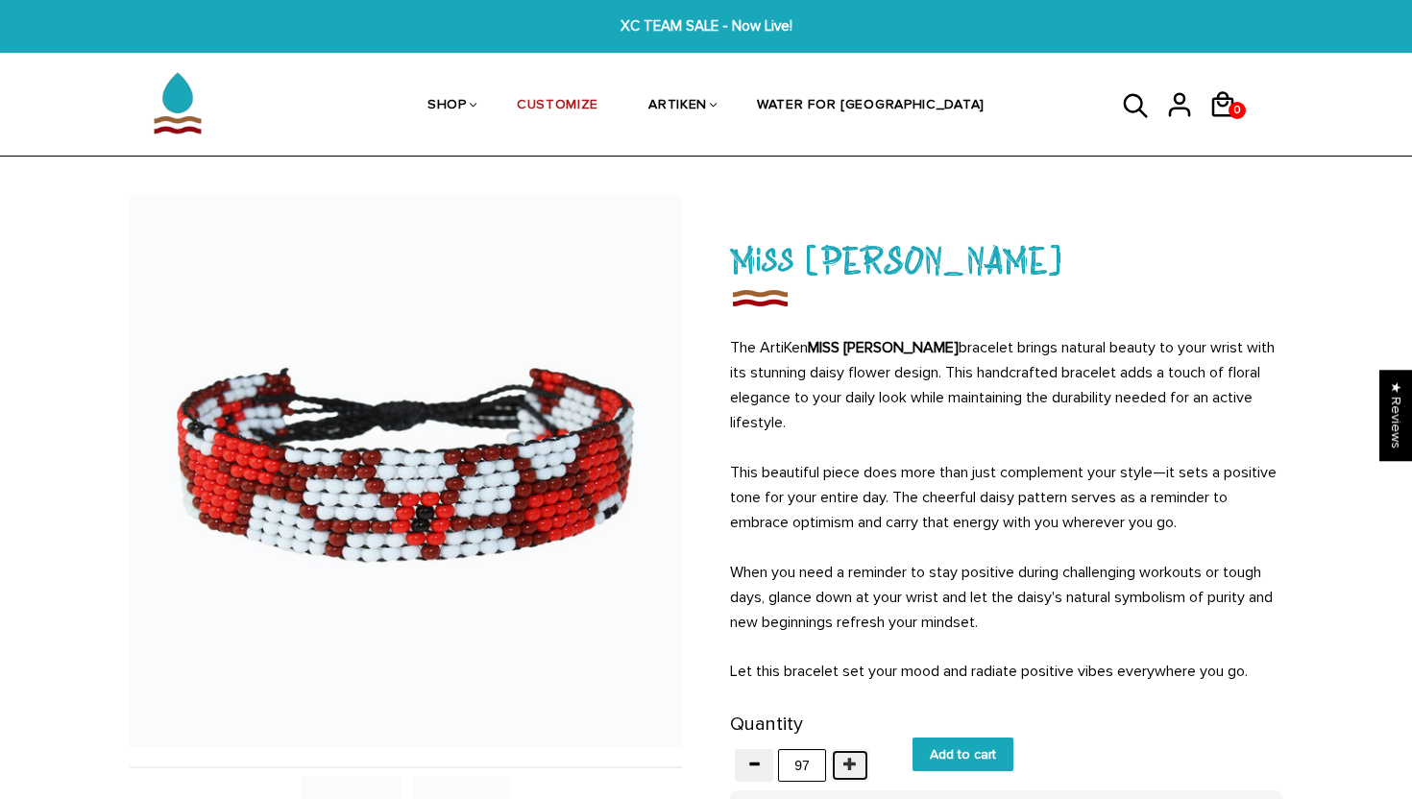
click at [860, 759] on button "button" at bounding box center [850, 765] width 38 height 33
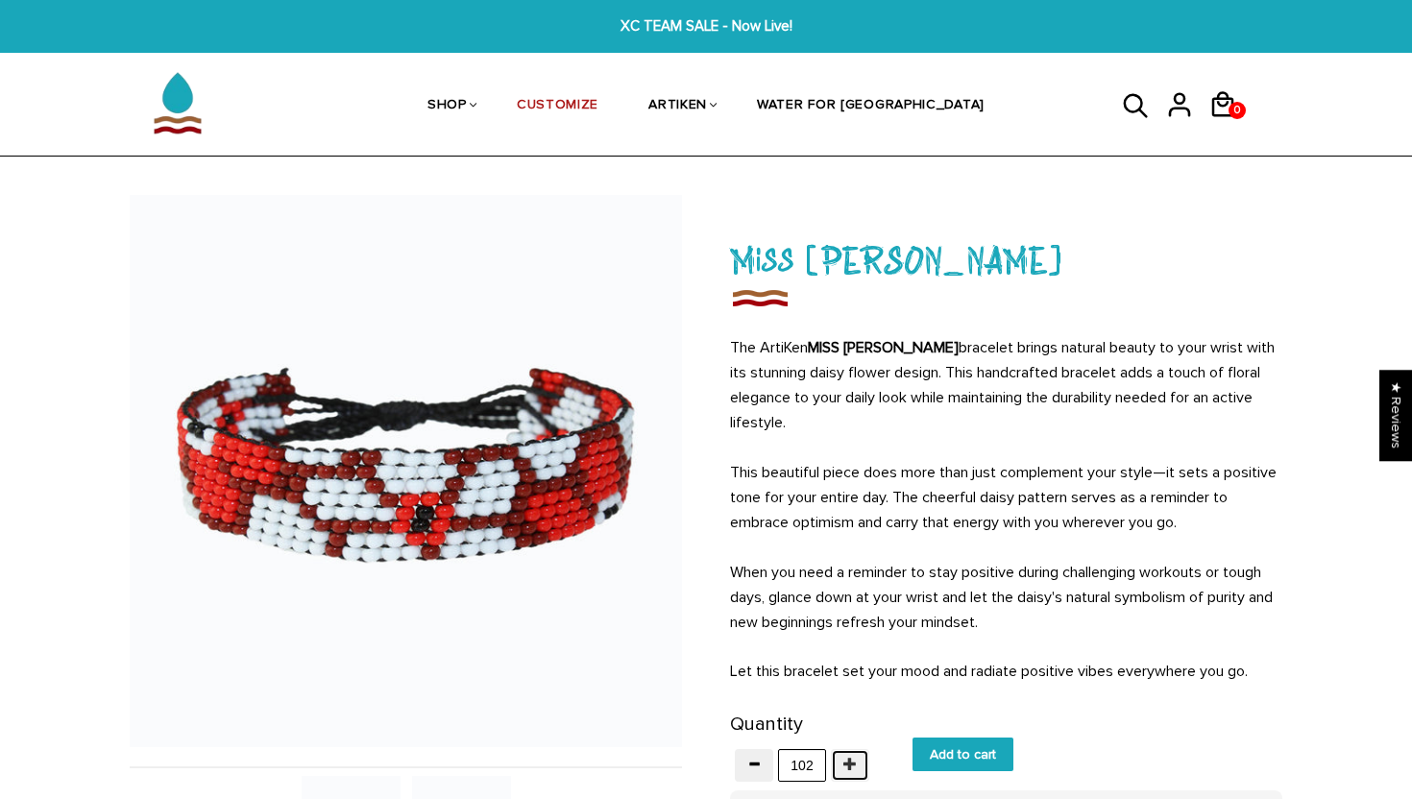
click at [860, 759] on button "button" at bounding box center [850, 765] width 38 height 33
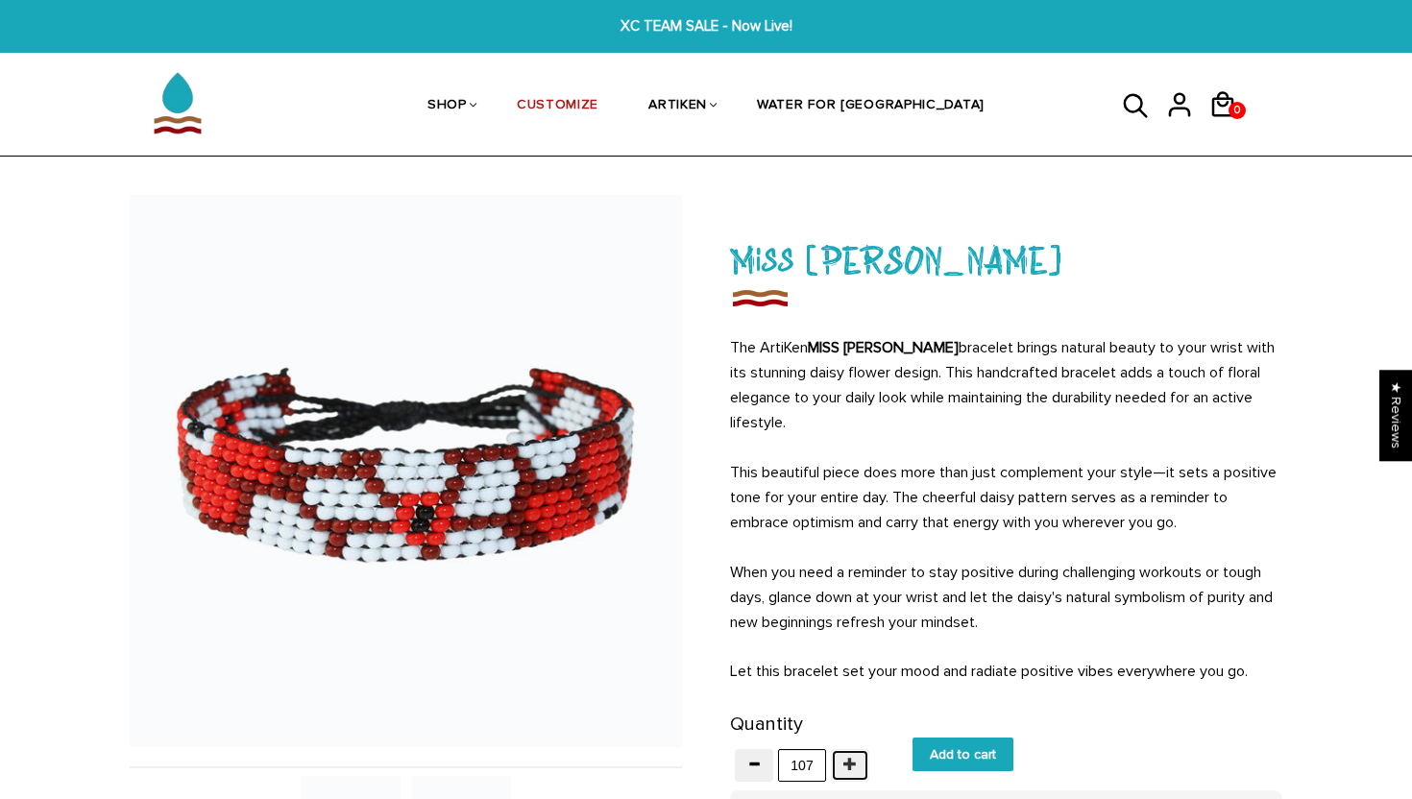
click at [860, 759] on button "button" at bounding box center [850, 765] width 38 height 33
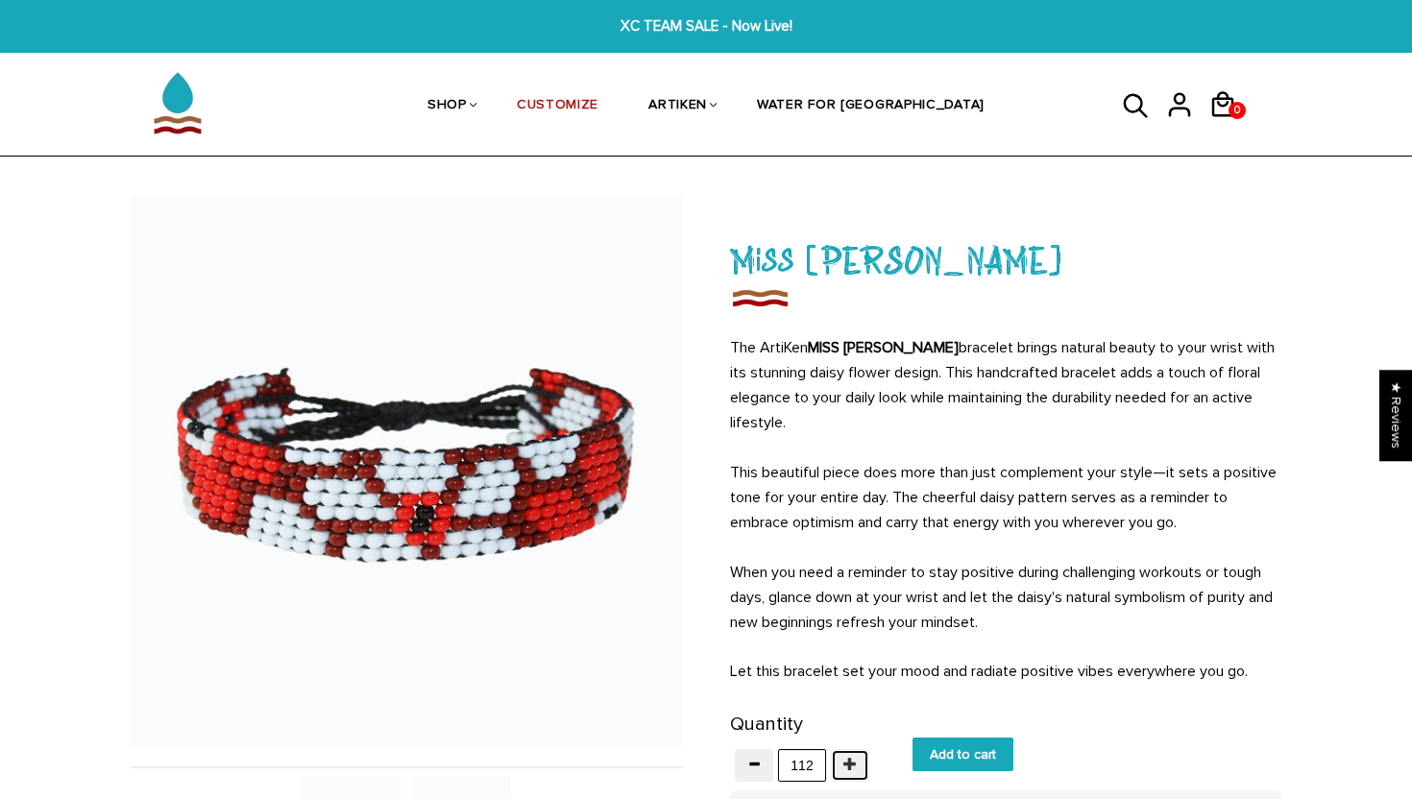
click at [860, 759] on button "button" at bounding box center [850, 765] width 38 height 33
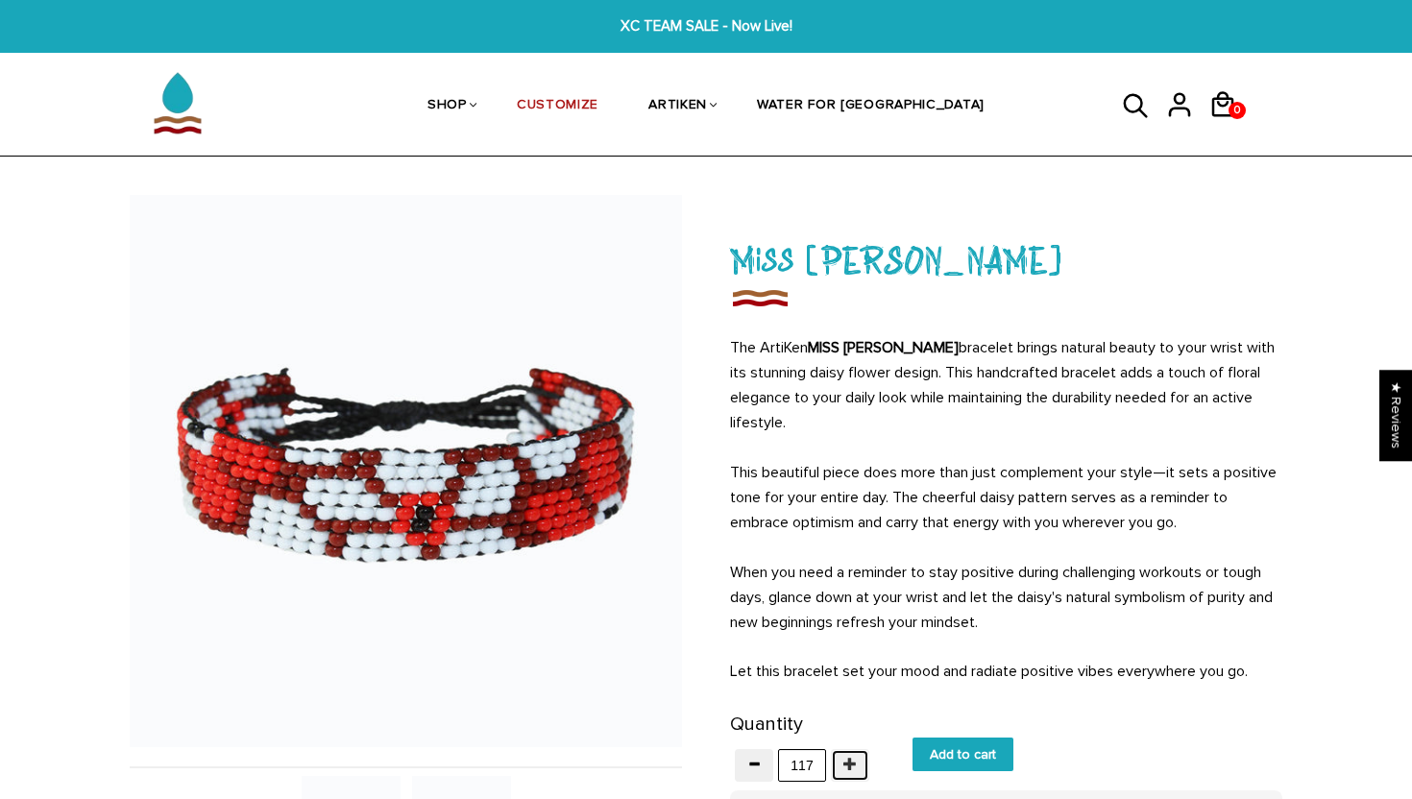
click at [860, 759] on button "button" at bounding box center [850, 765] width 38 height 33
type input "121"
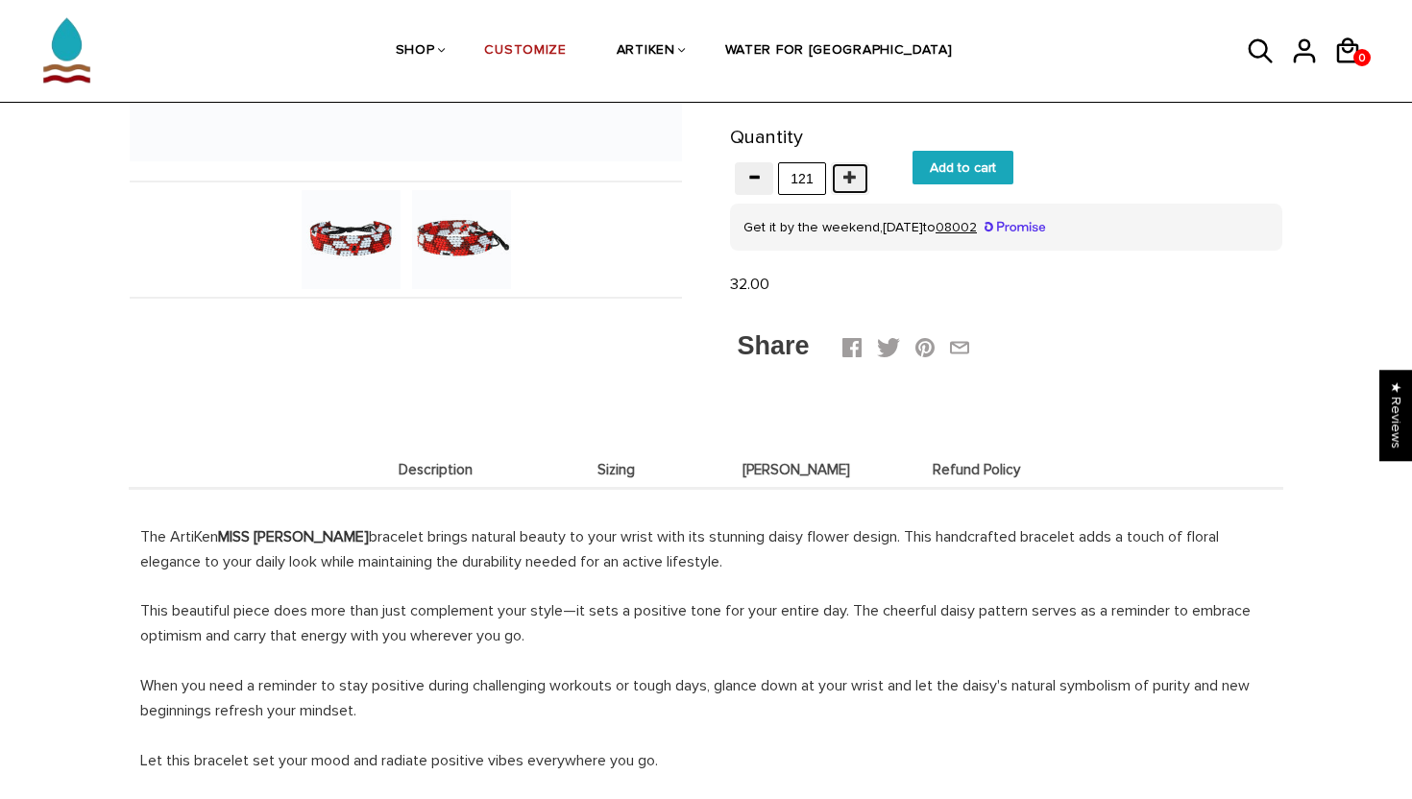
scroll to position [737, 0]
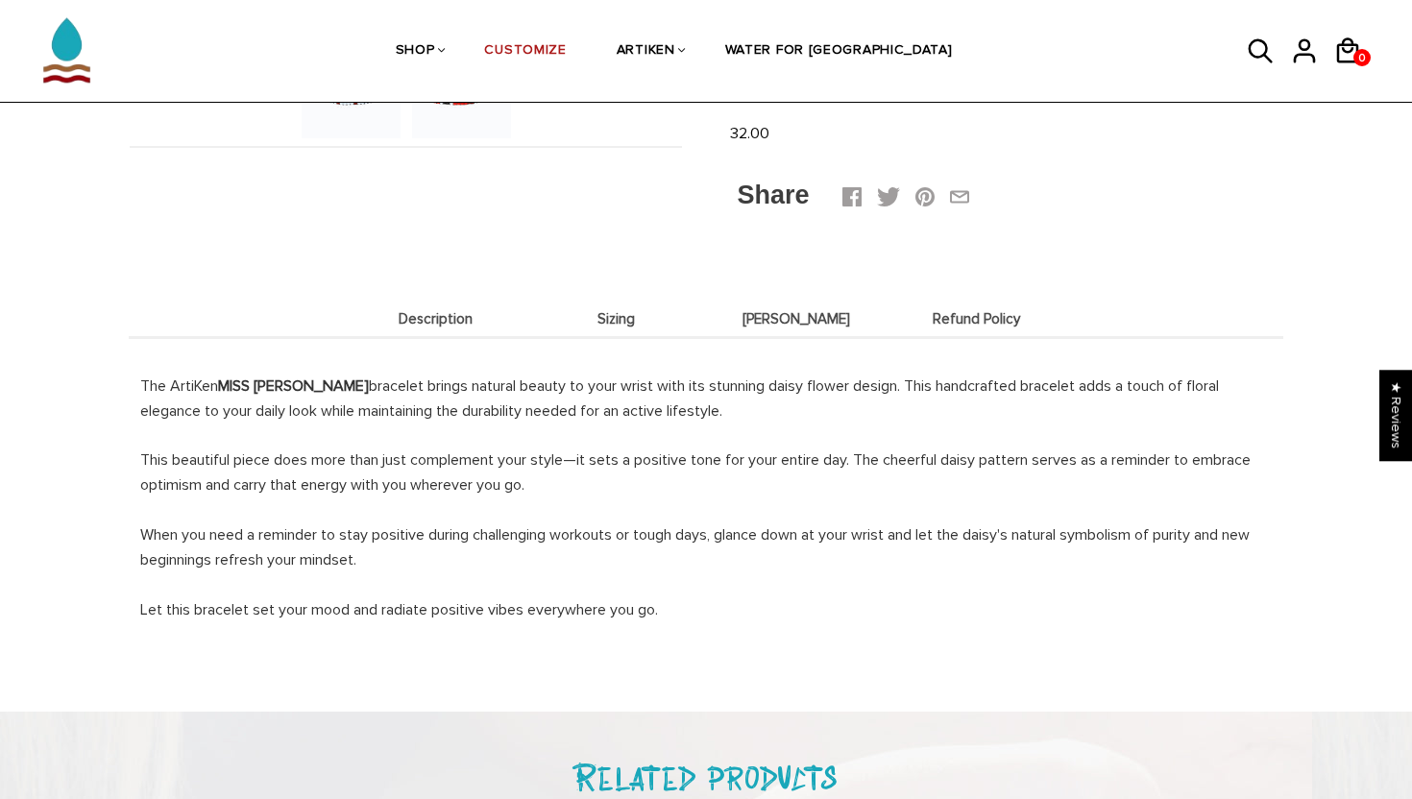
click at [726, 309] on li "Deets" at bounding box center [796, 318] width 181 height 37
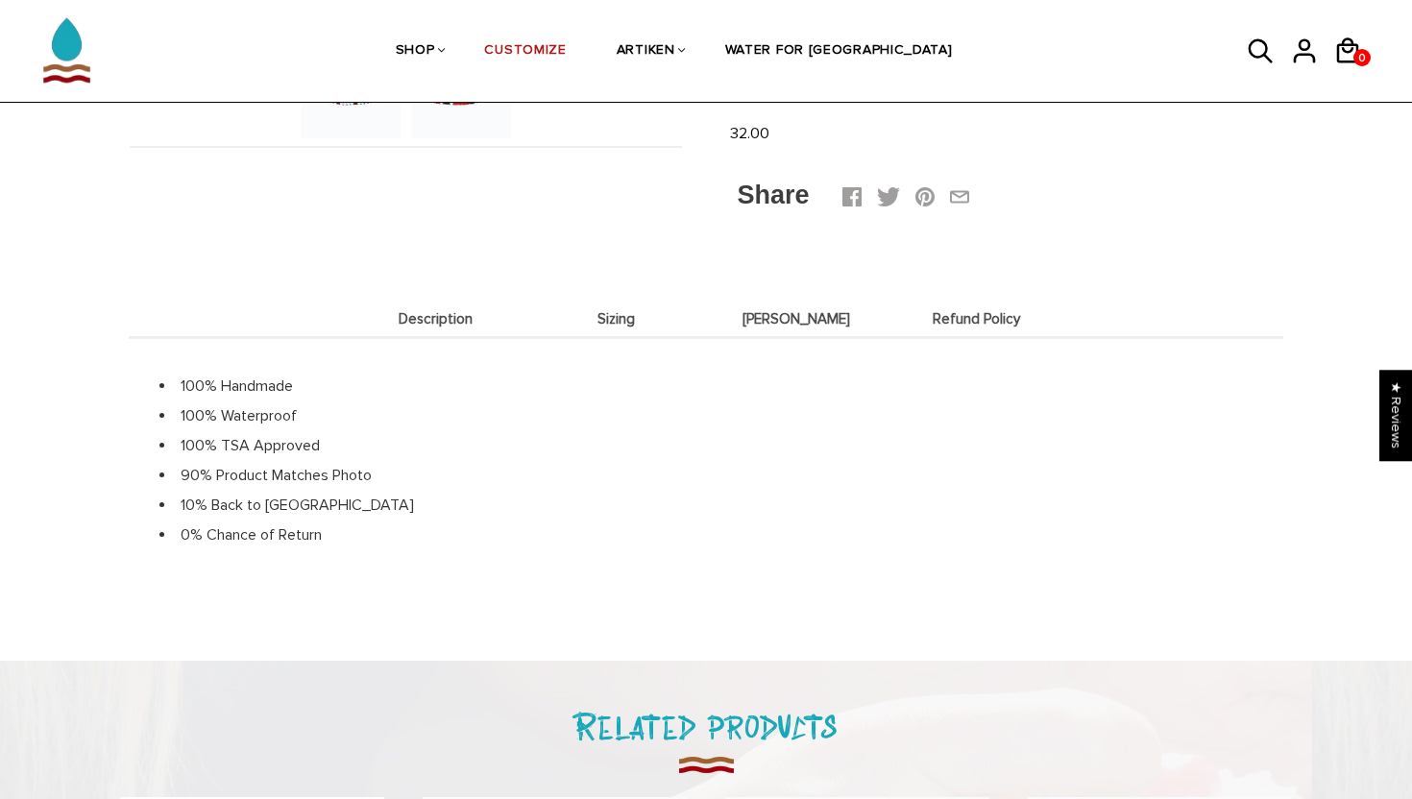
click at [687, 313] on span "Sizing" at bounding box center [616, 319] width 171 height 16
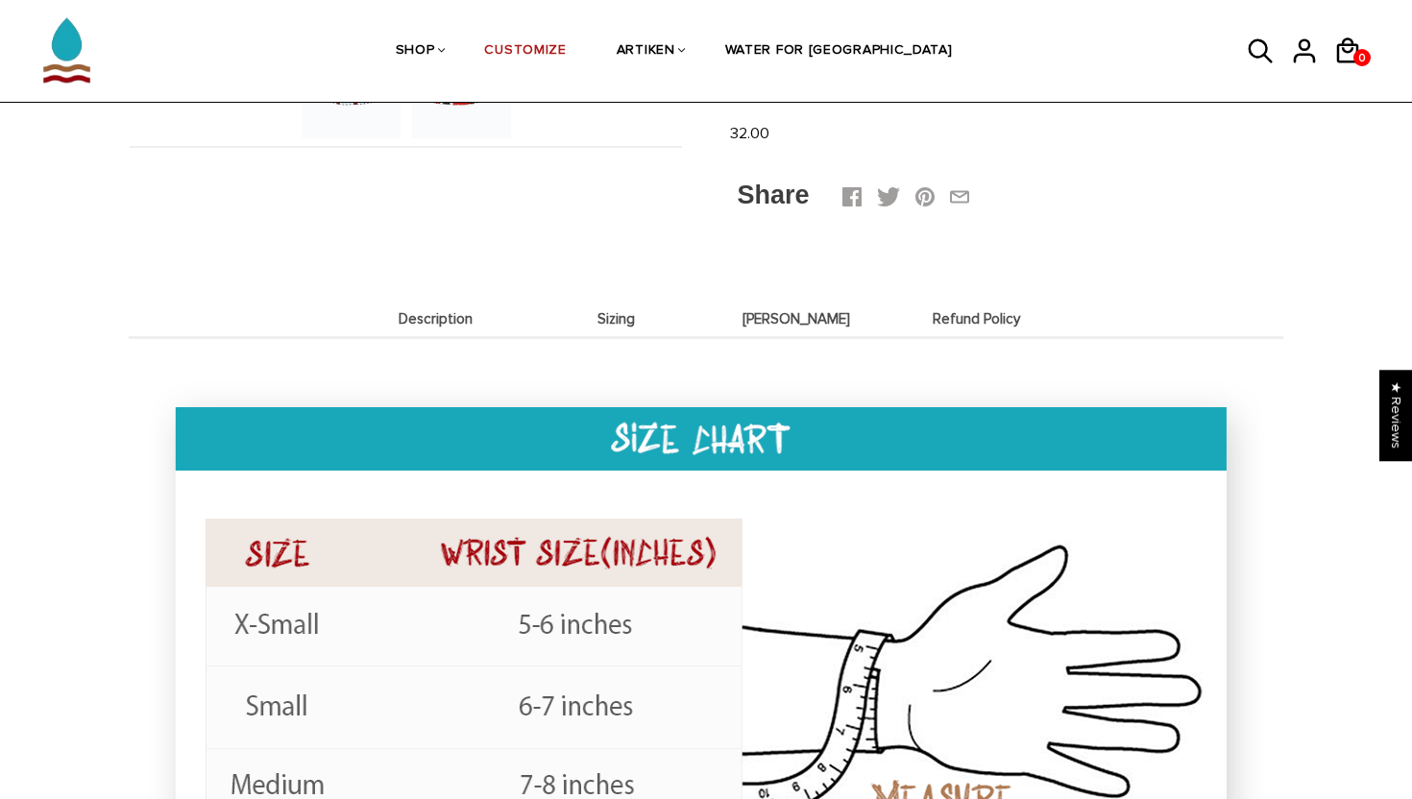
click at [918, 321] on span "Refund Policy" at bounding box center [976, 319] width 171 height 16
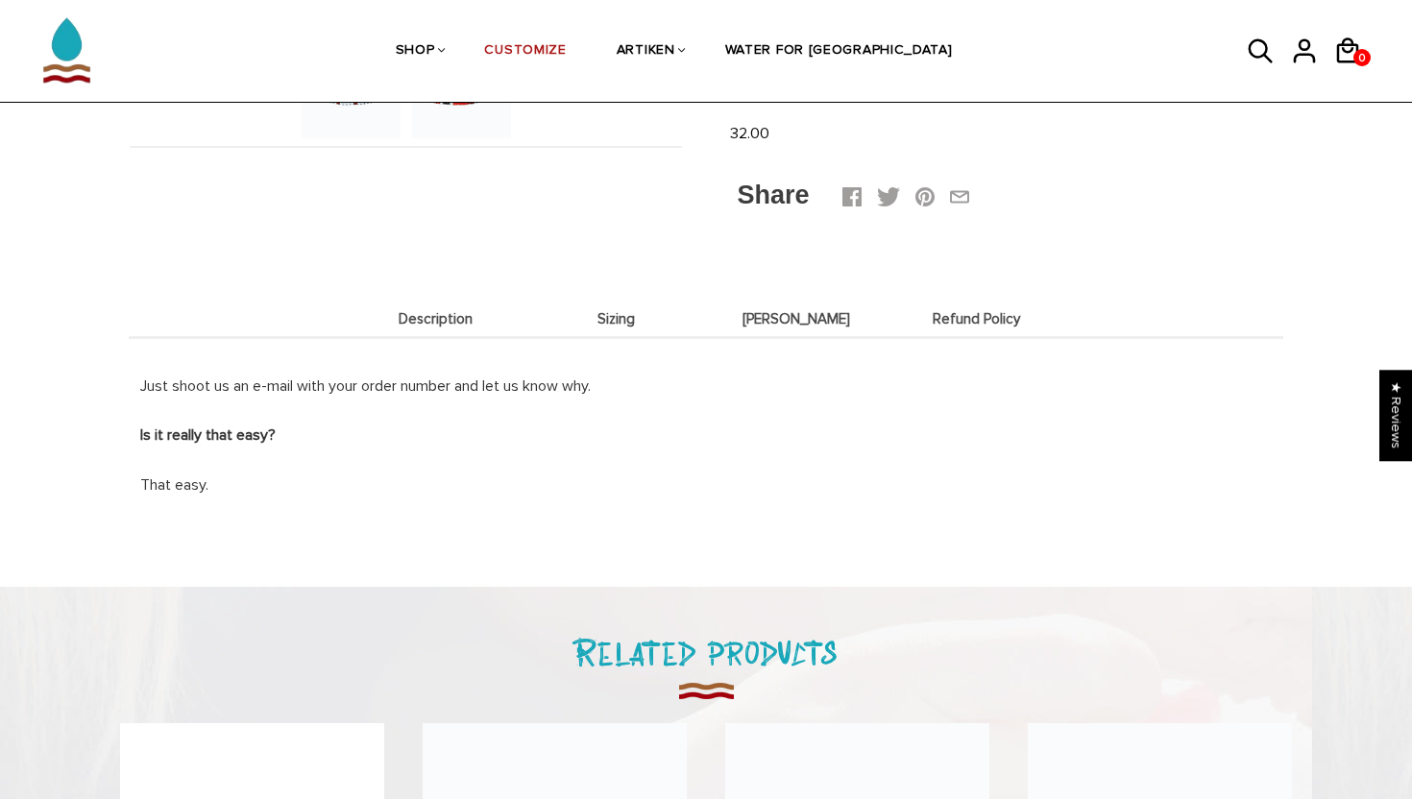
click at [820, 325] on span "Deets" at bounding box center [796, 319] width 171 height 16
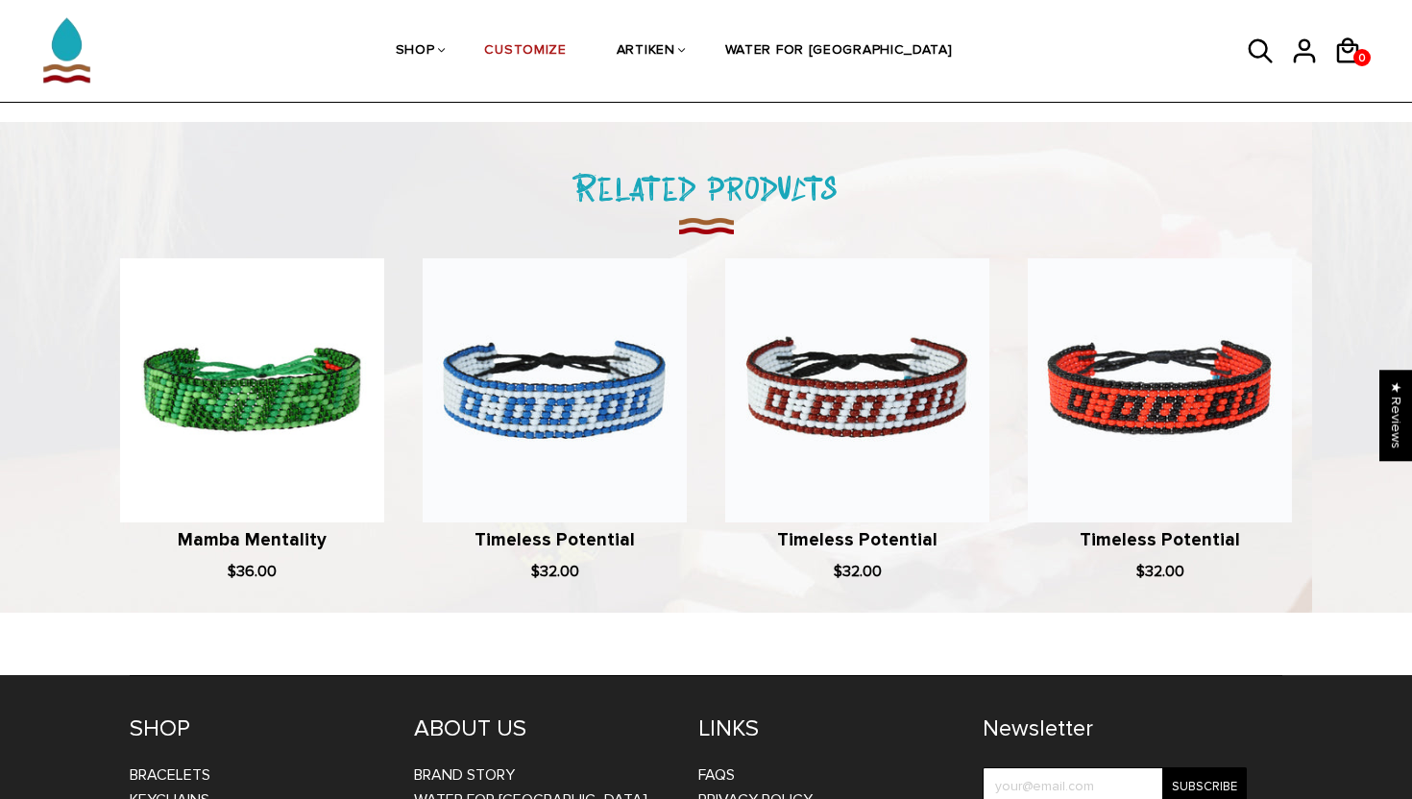
scroll to position [1457, 0]
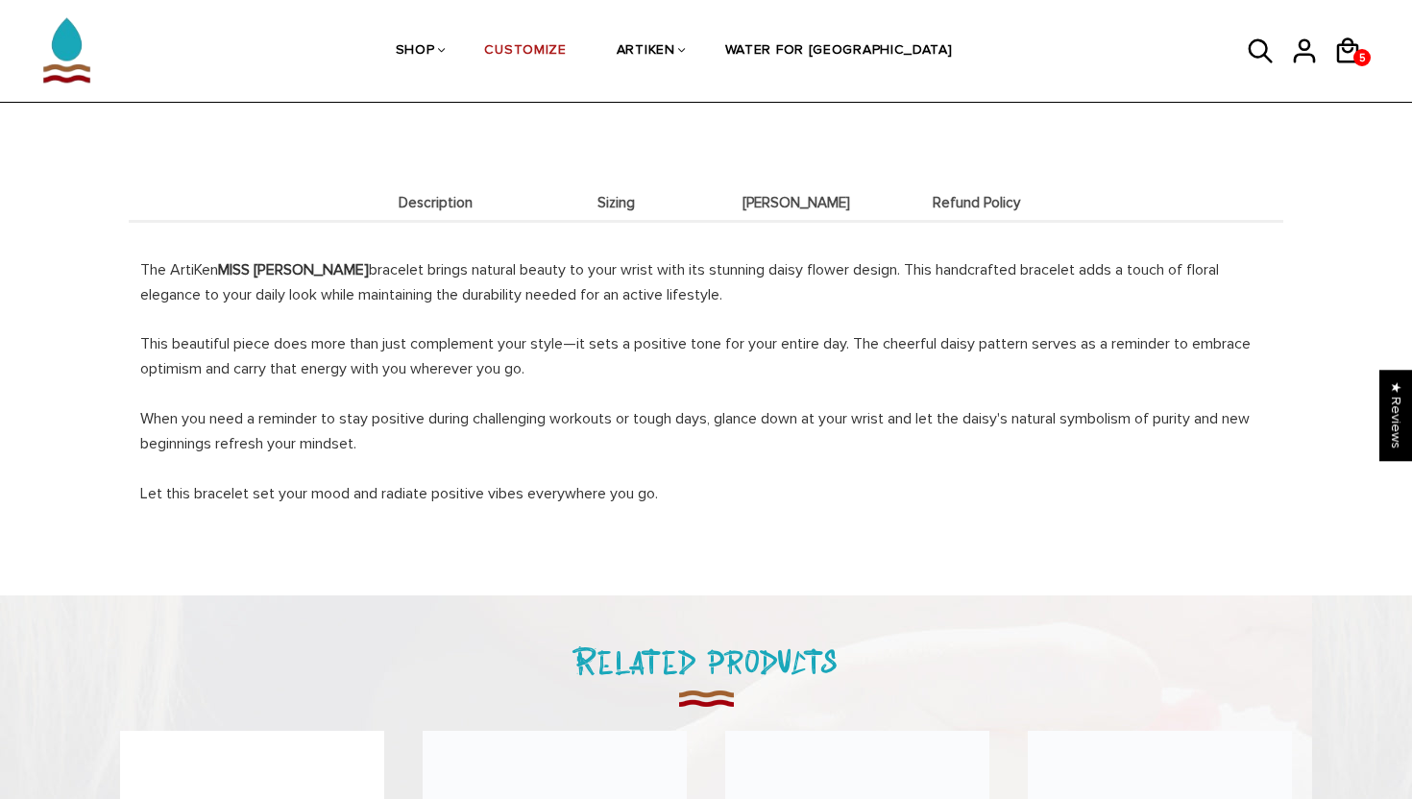
scroll to position [847, 0]
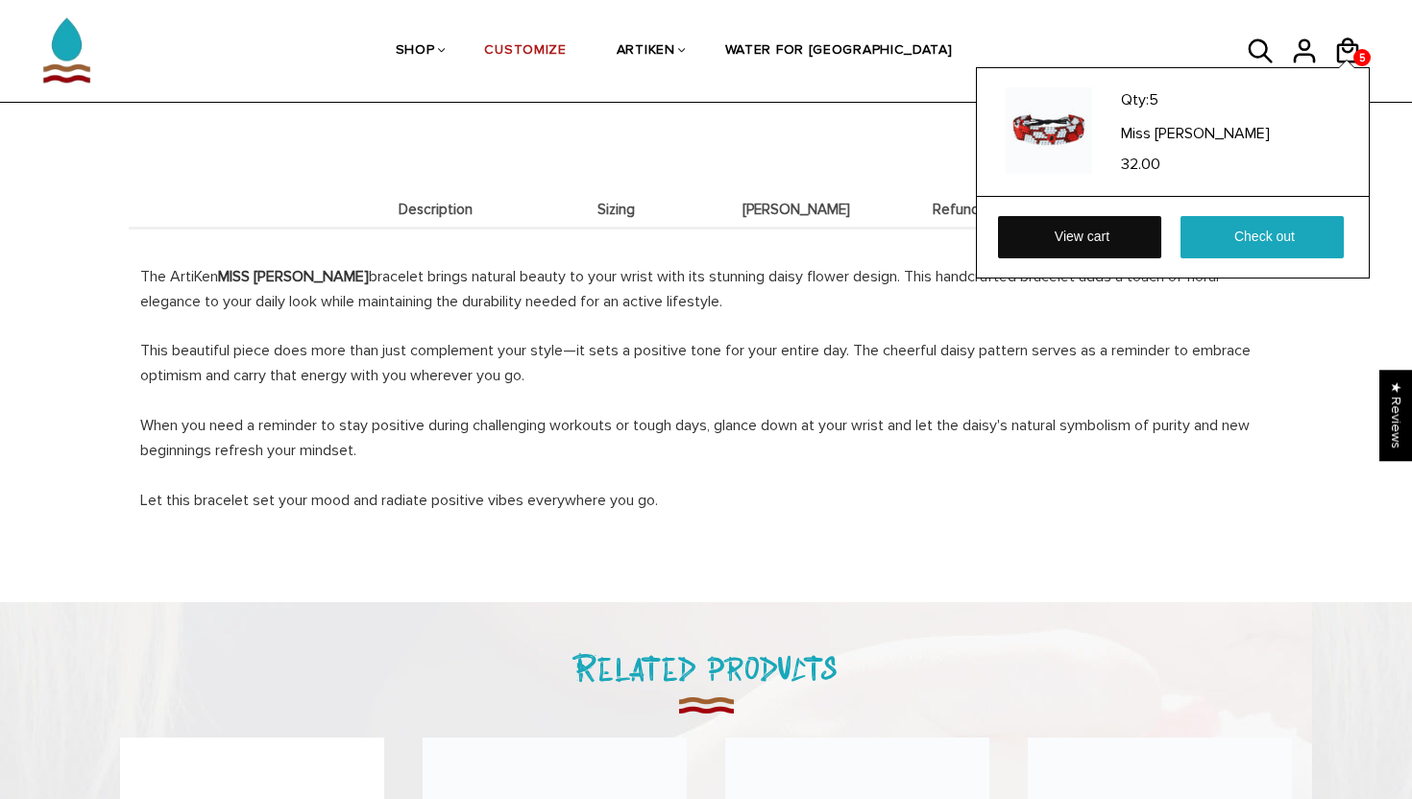
click at [1136, 235] on link "View cart" at bounding box center [1079, 237] width 163 height 42
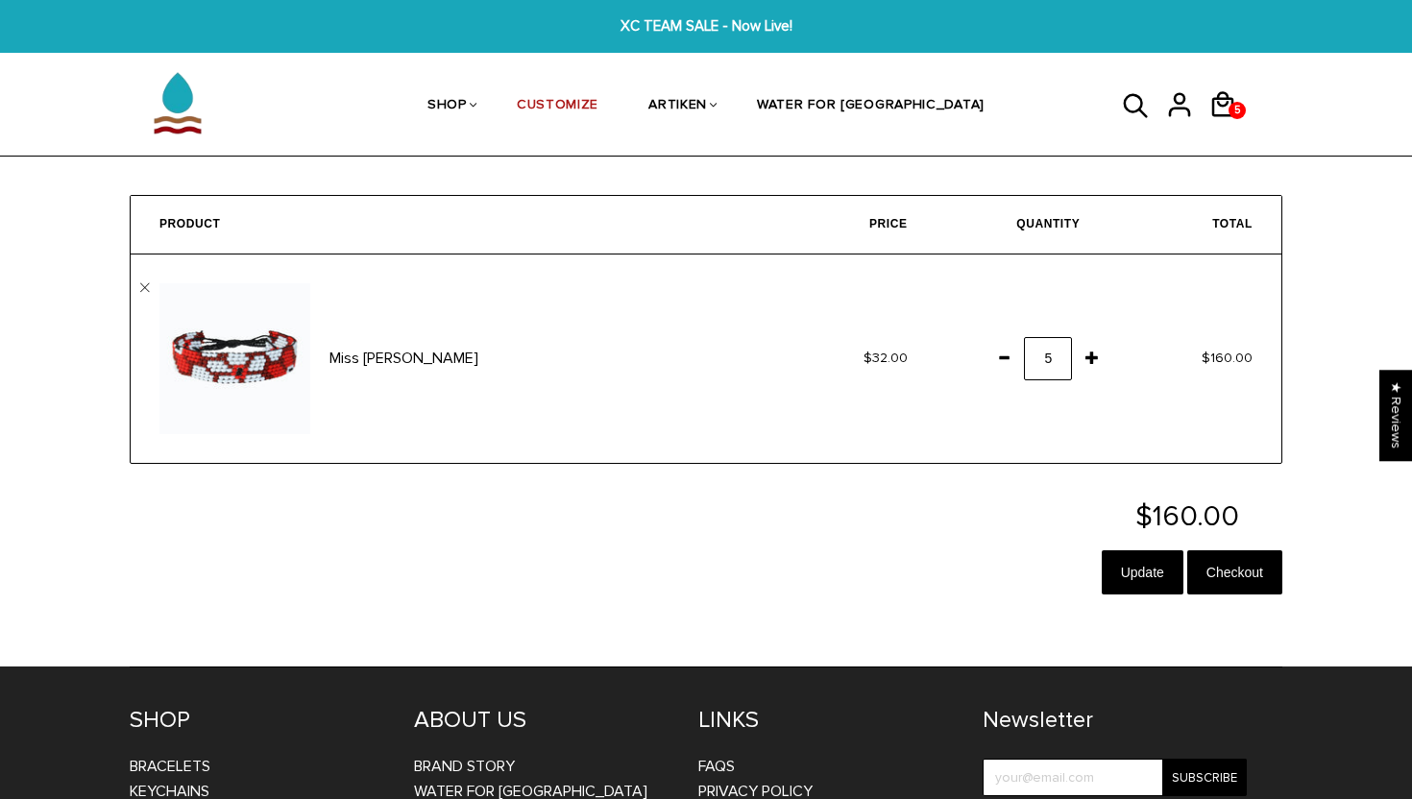
click at [997, 356] on span at bounding box center [1003, 357] width 33 height 35
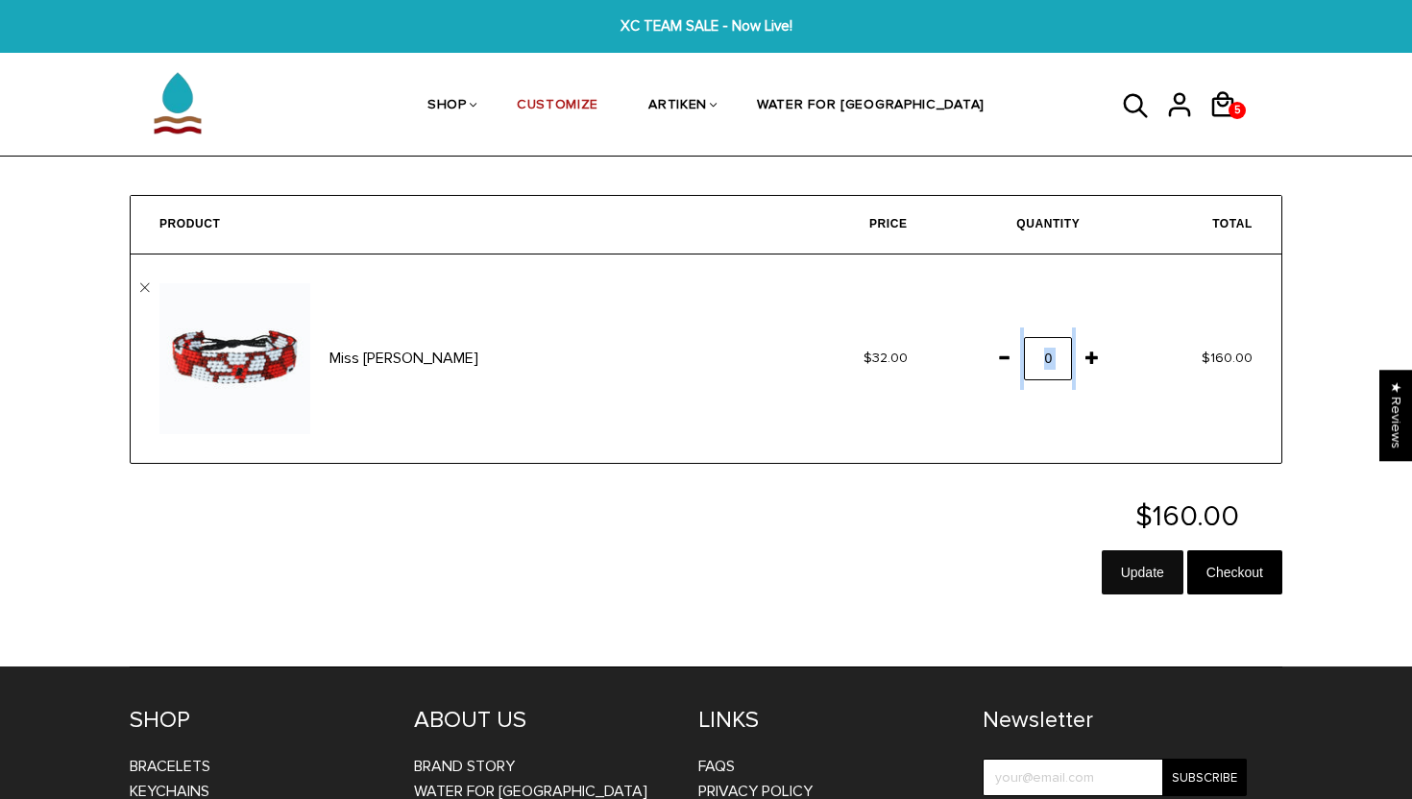
click at [1148, 558] on input "Update" at bounding box center [1142, 572] width 82 height 44
